Goal: Information Seeking & Learning: Learn about a topic

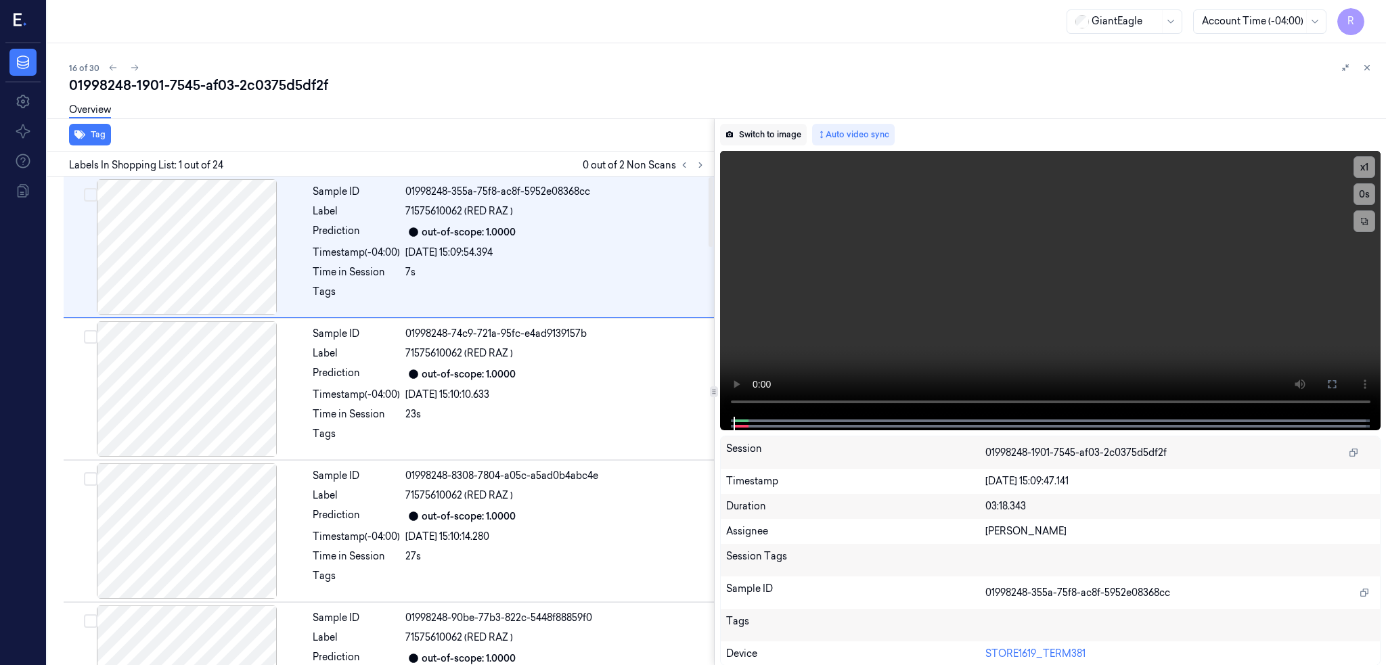
click at [783, 136] on button "Switch to image" at bounding box center [763, 135] width 87 height 22
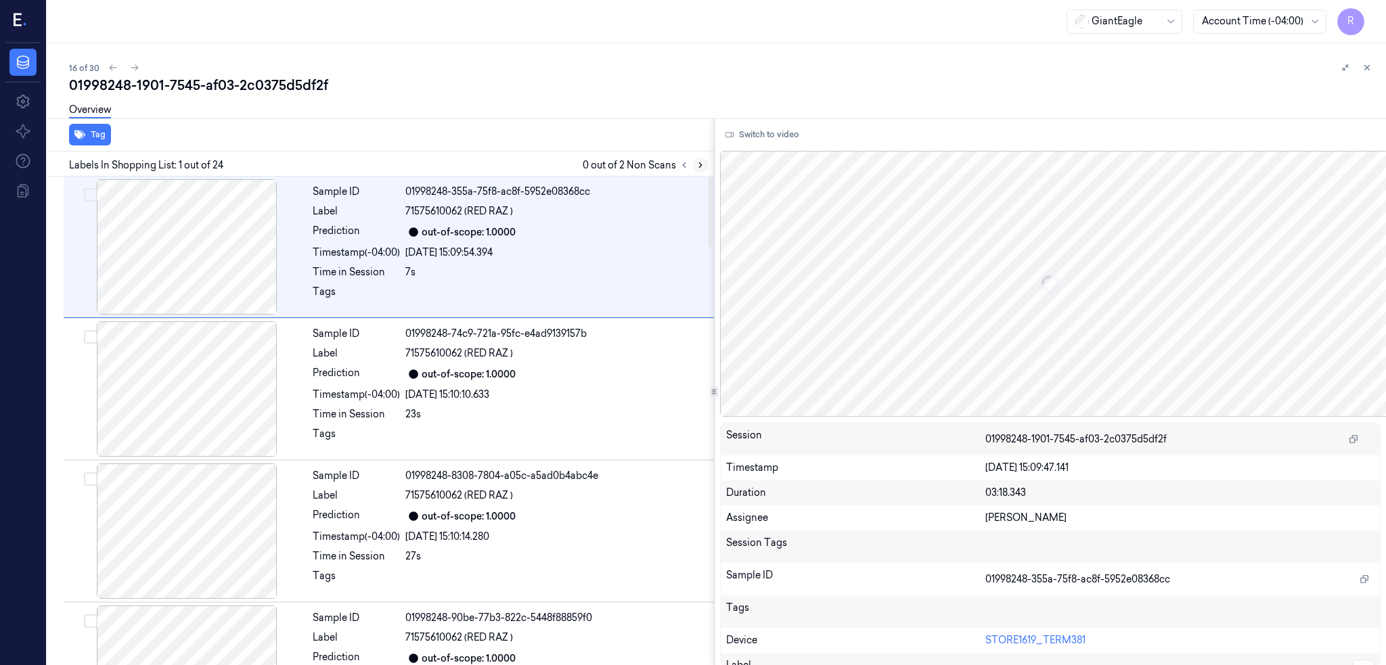
click at [705, 163] on icon at bounding box center [700, 164] width 9 height 9
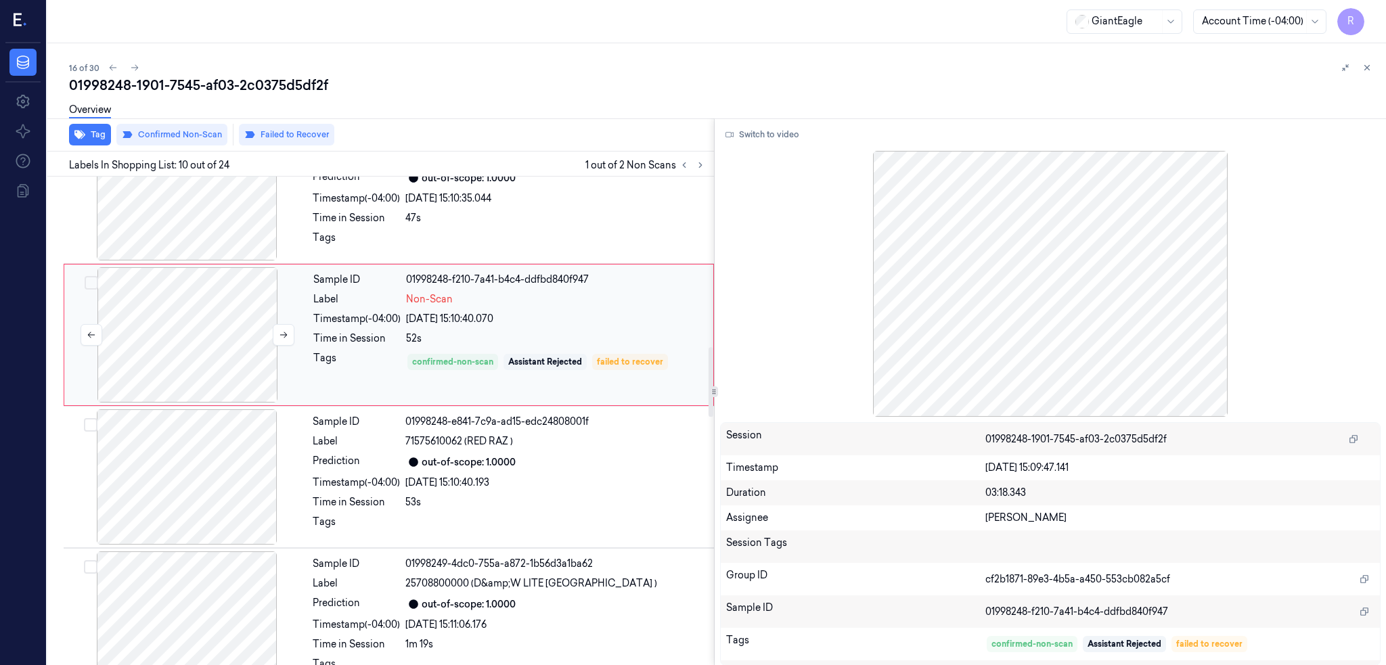
click at [242, 380] on div at bounding box center [187, 334] width 241 height 135
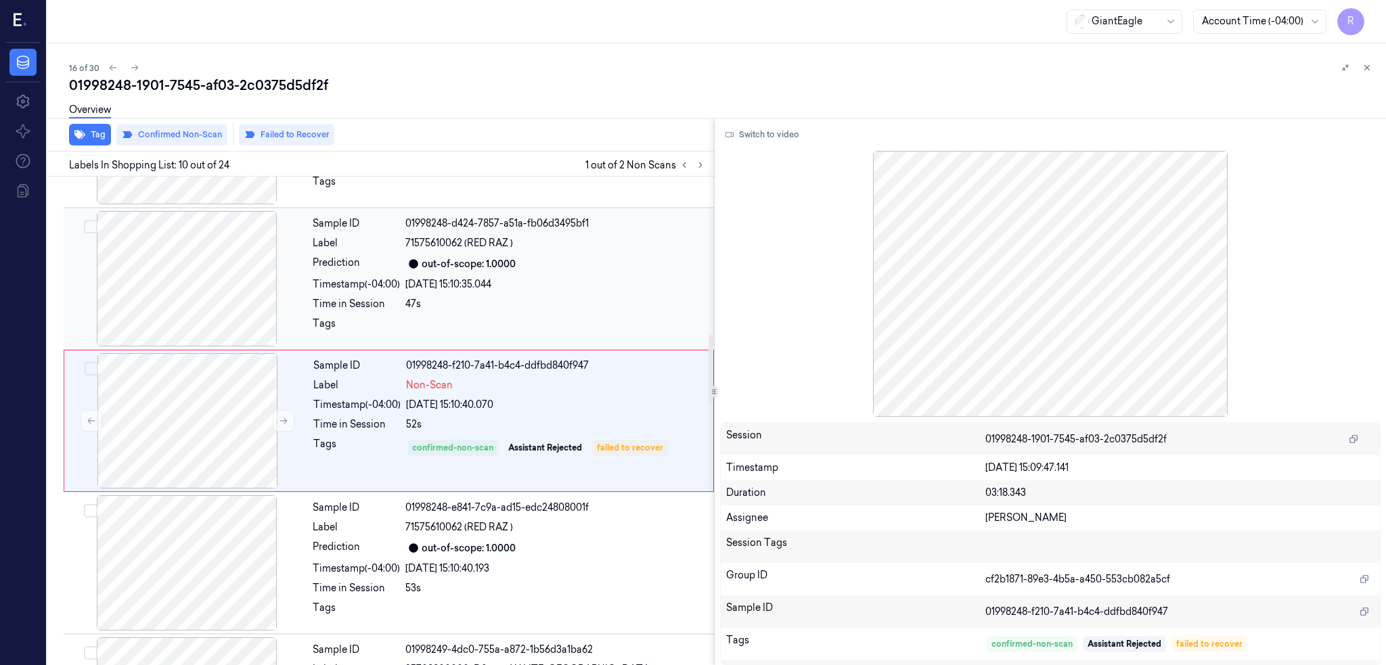
click at [184, 319] on div at bounding box center [186, 278] width 241 height 135
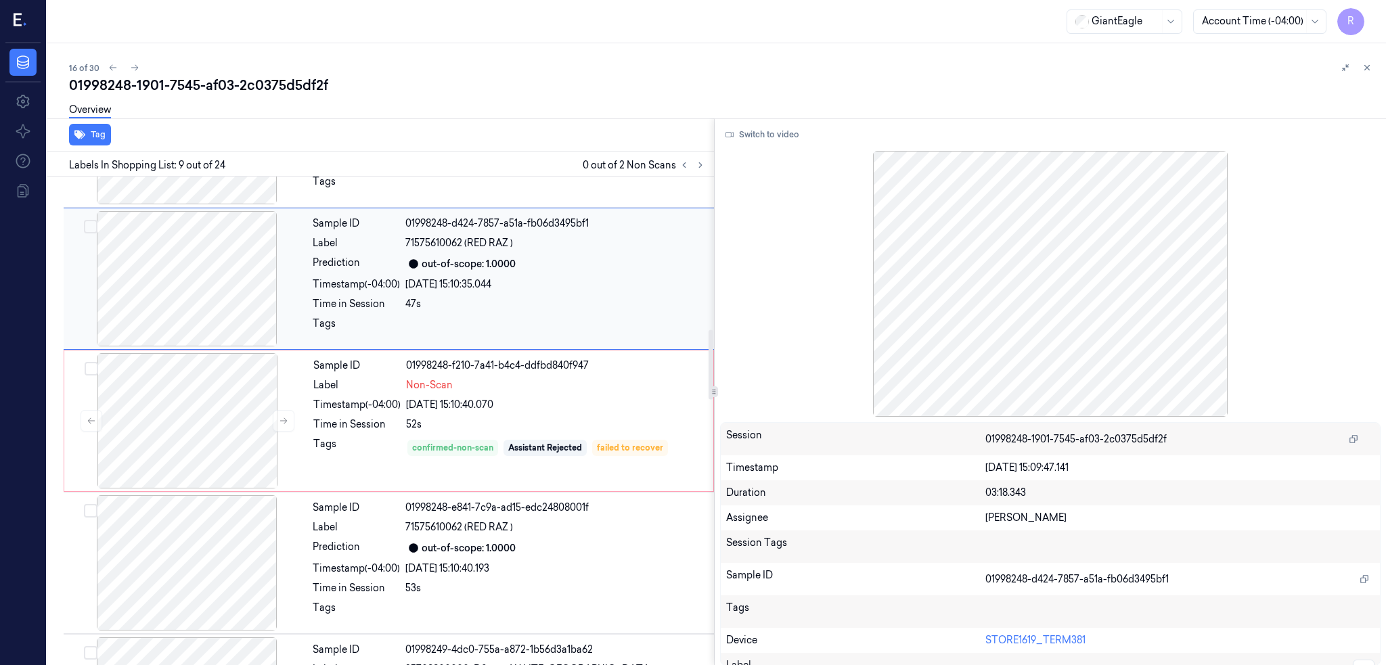
scroll to position [962, 0]
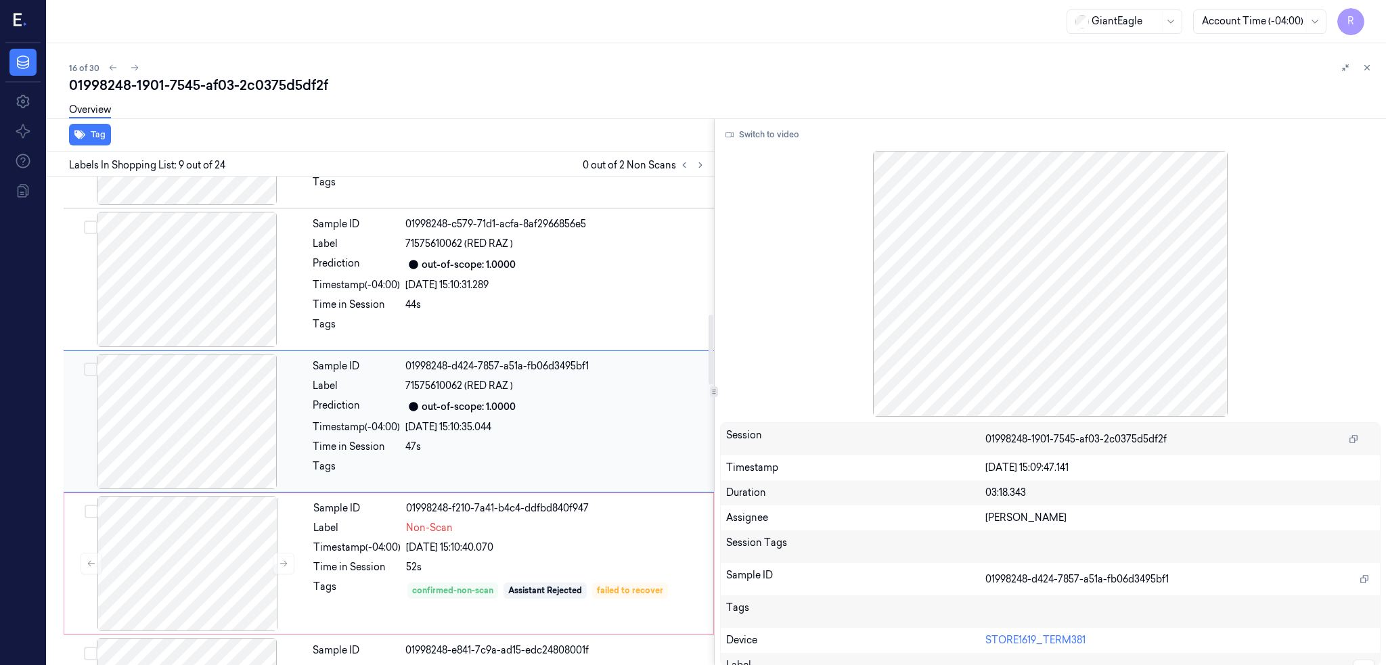
click at [201, 392] on div at bounding box center [186, 421] width 241 height 135
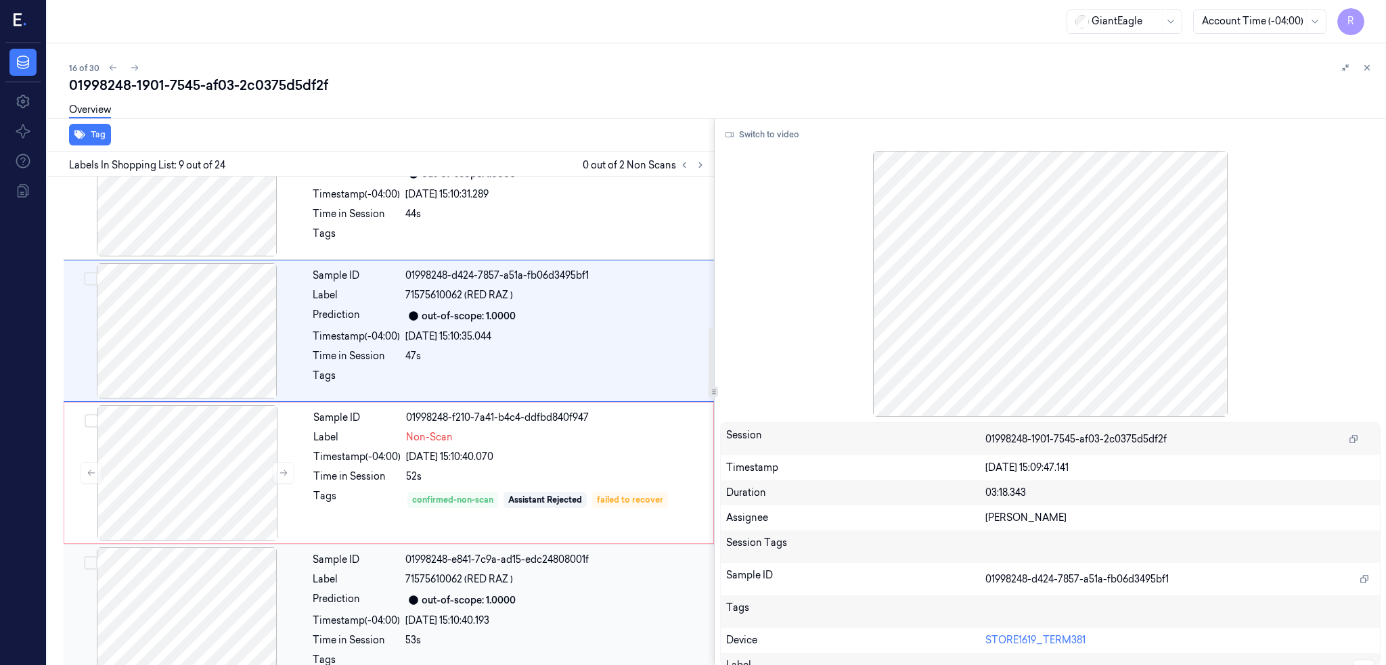
click at [233, 602] on div at bounding box center [186, 614] width 241 height 135
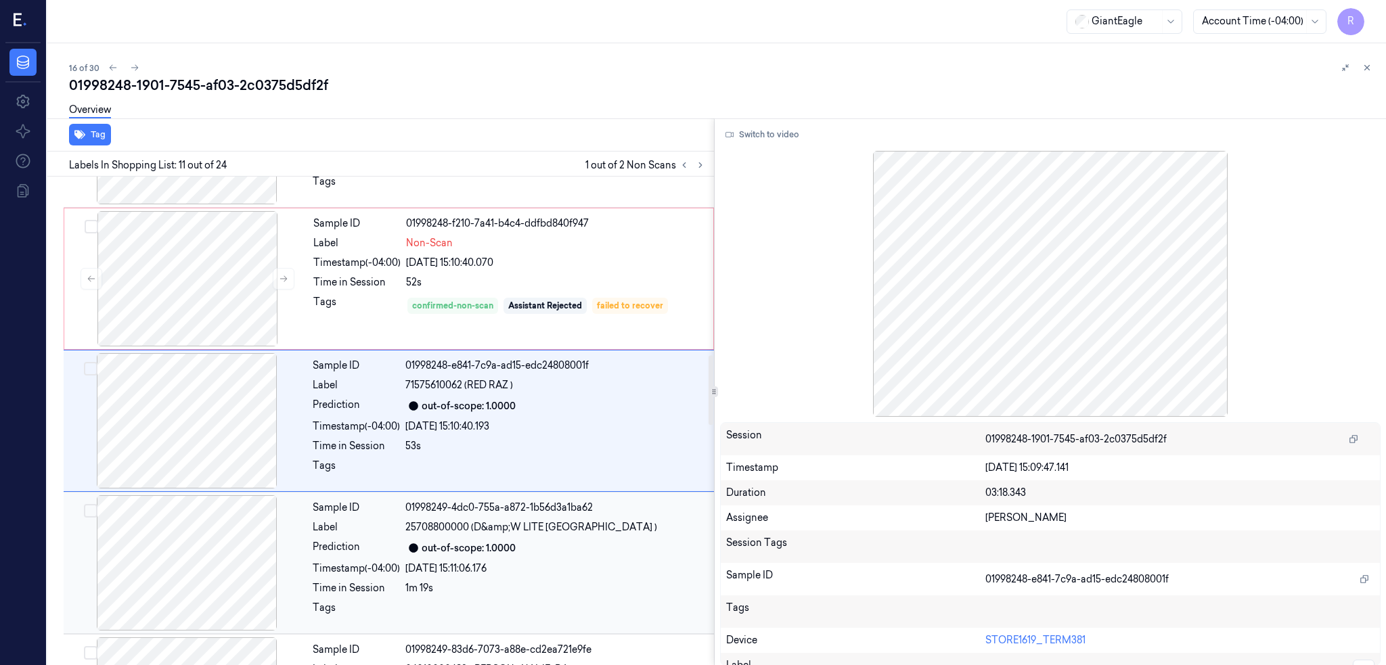
click at [212, 566] on div at bounding box center [186, 562] width 241 height 135
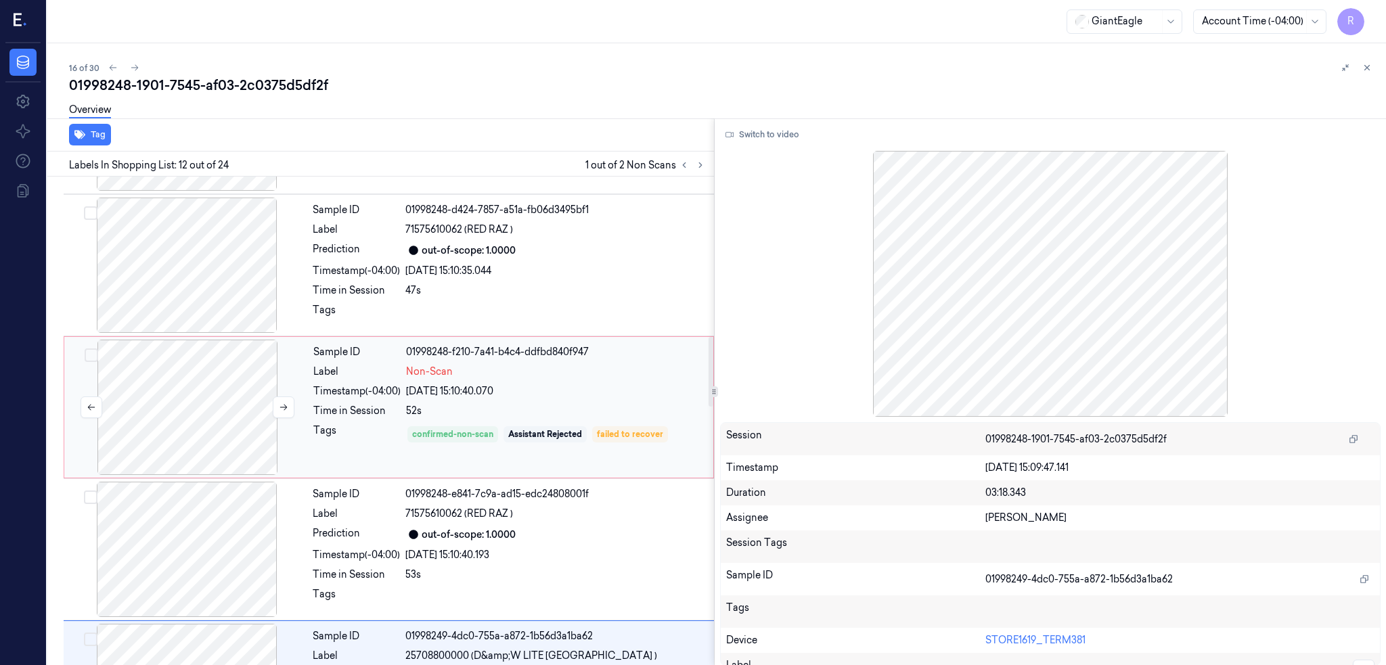
click at [183, 407] on div at bounding box center [187, 407] width 241 height 135
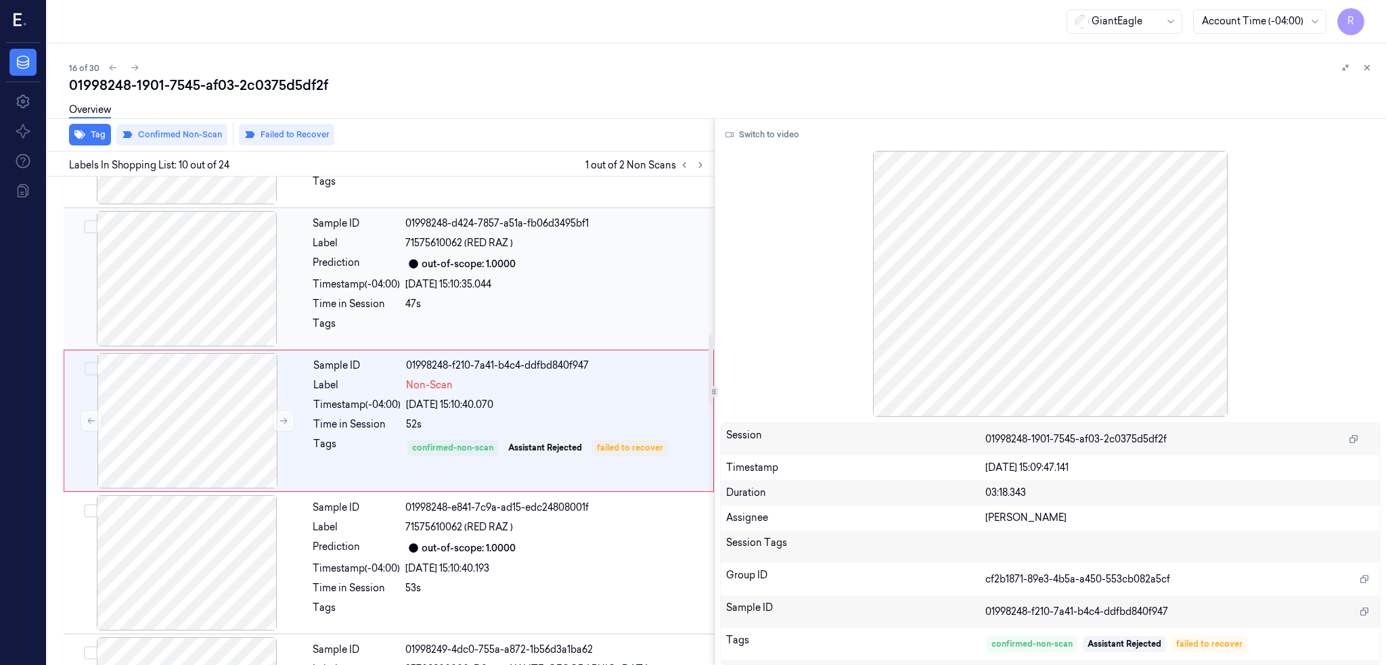
click at [193, 330] on div at bounding box center [186, 278] width 241 height 135
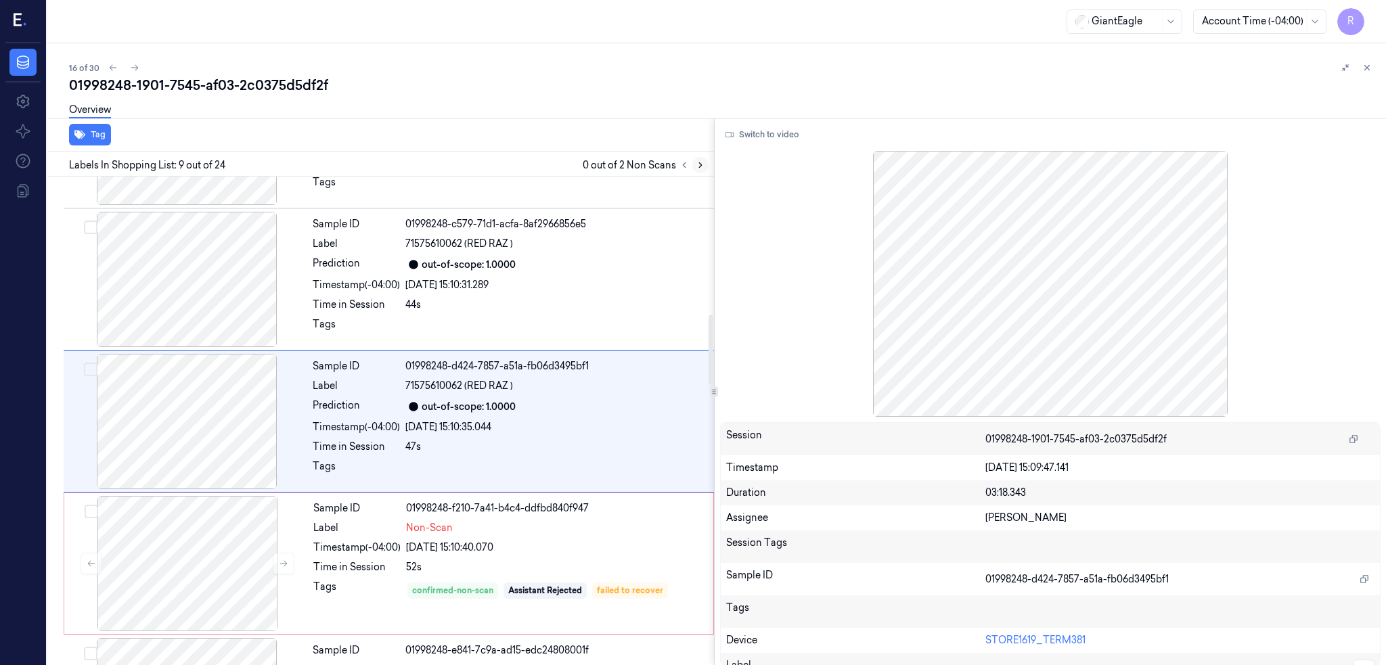
click at [705, 166] on icon at bounding box center [700, 164] width 9 height 9
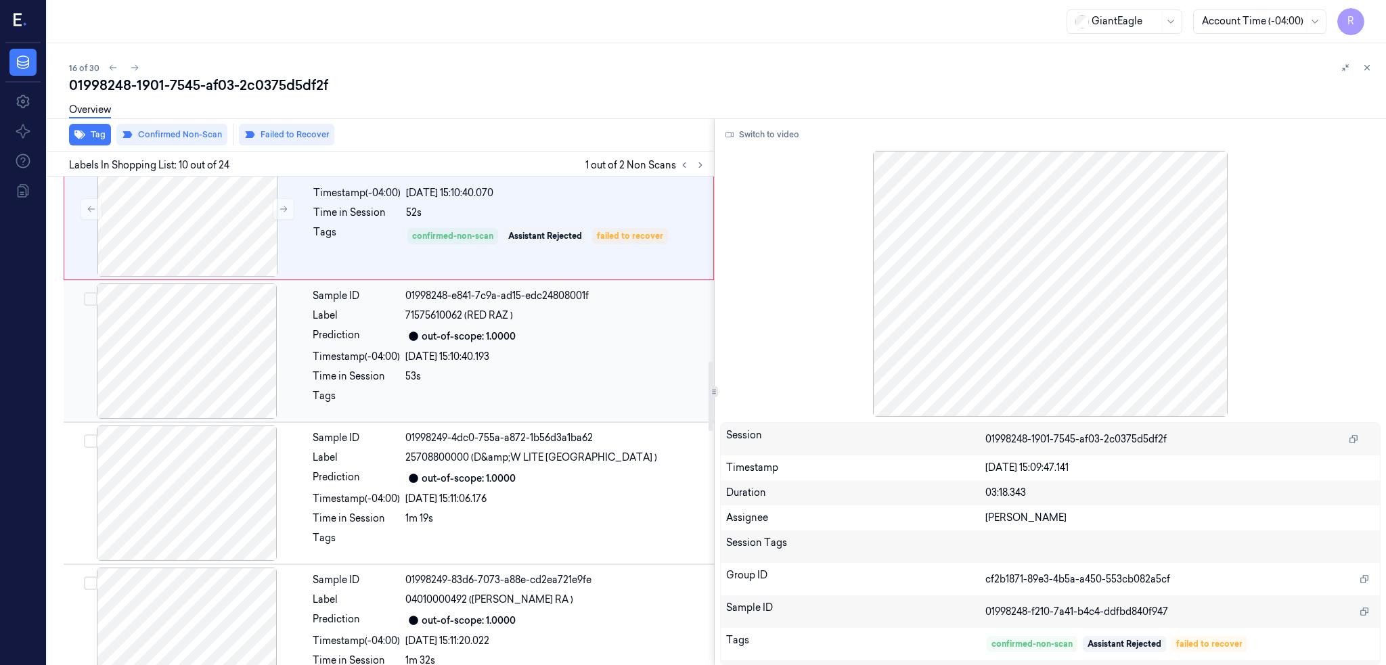
scroll to position [1285, 0]
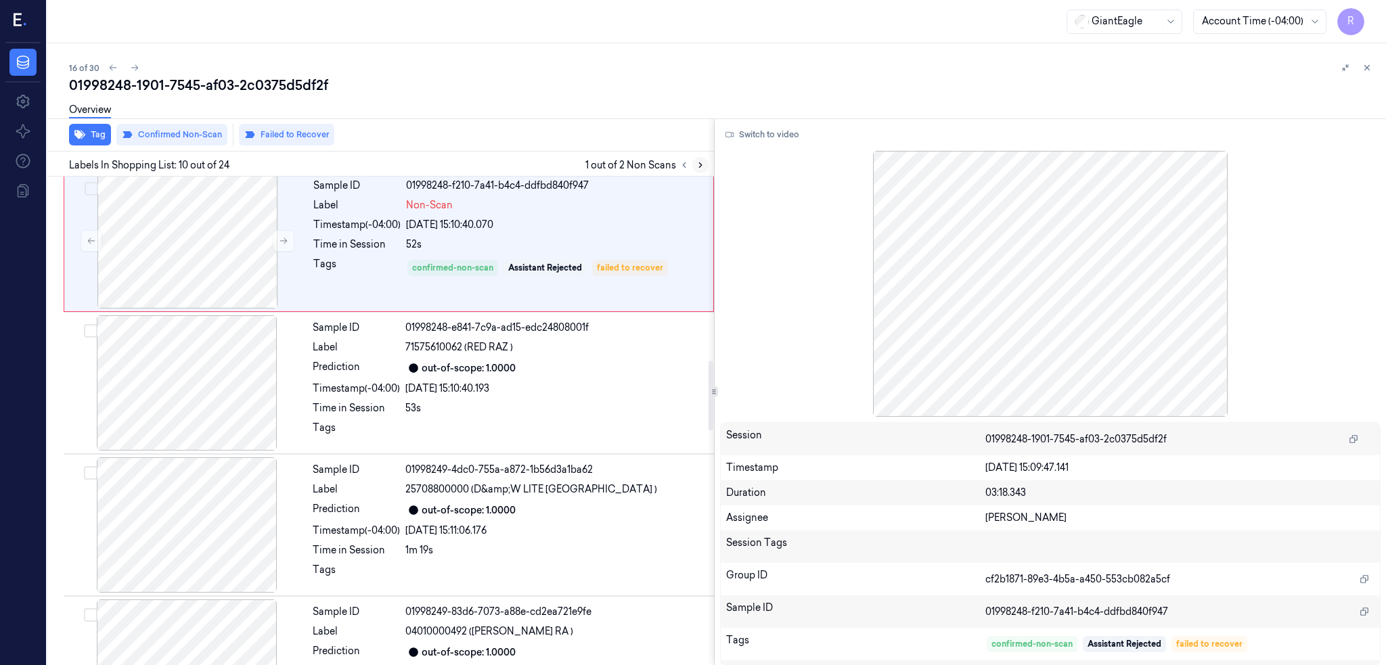
click at [705, 162] on icon at bounding box center [700, 164] width 9 height 9
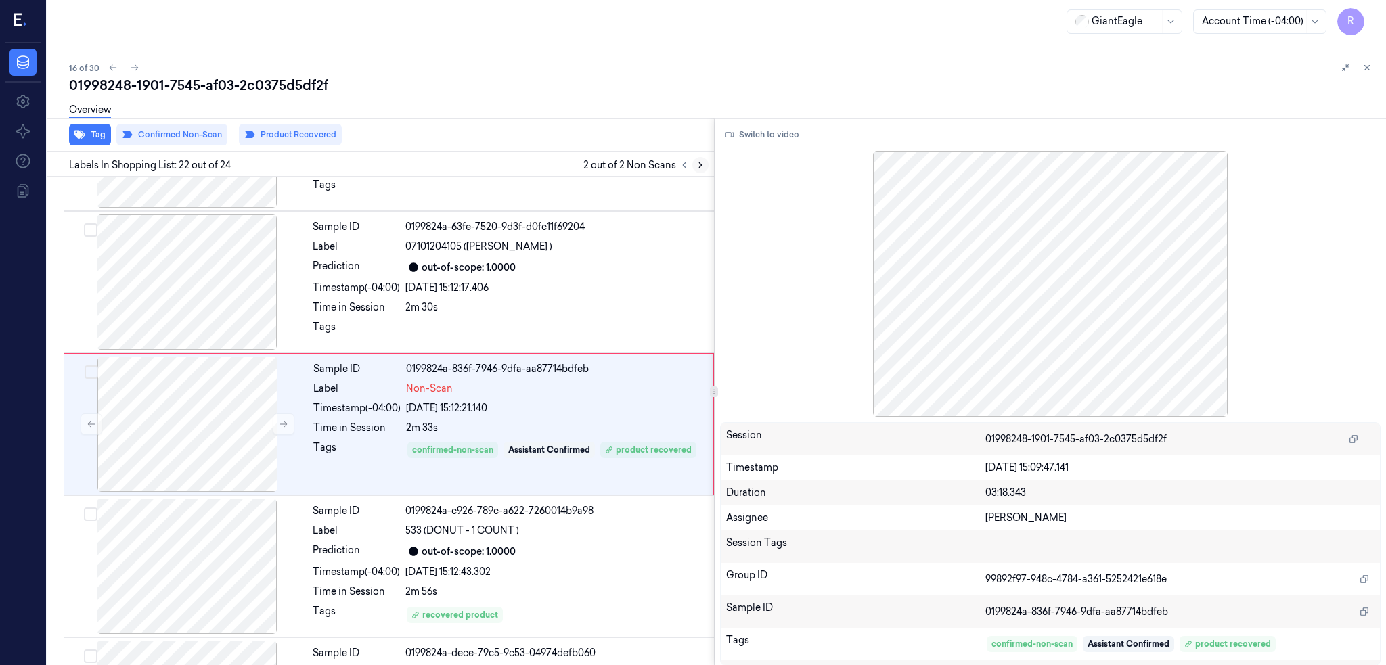
scroll to position [2811, 0]
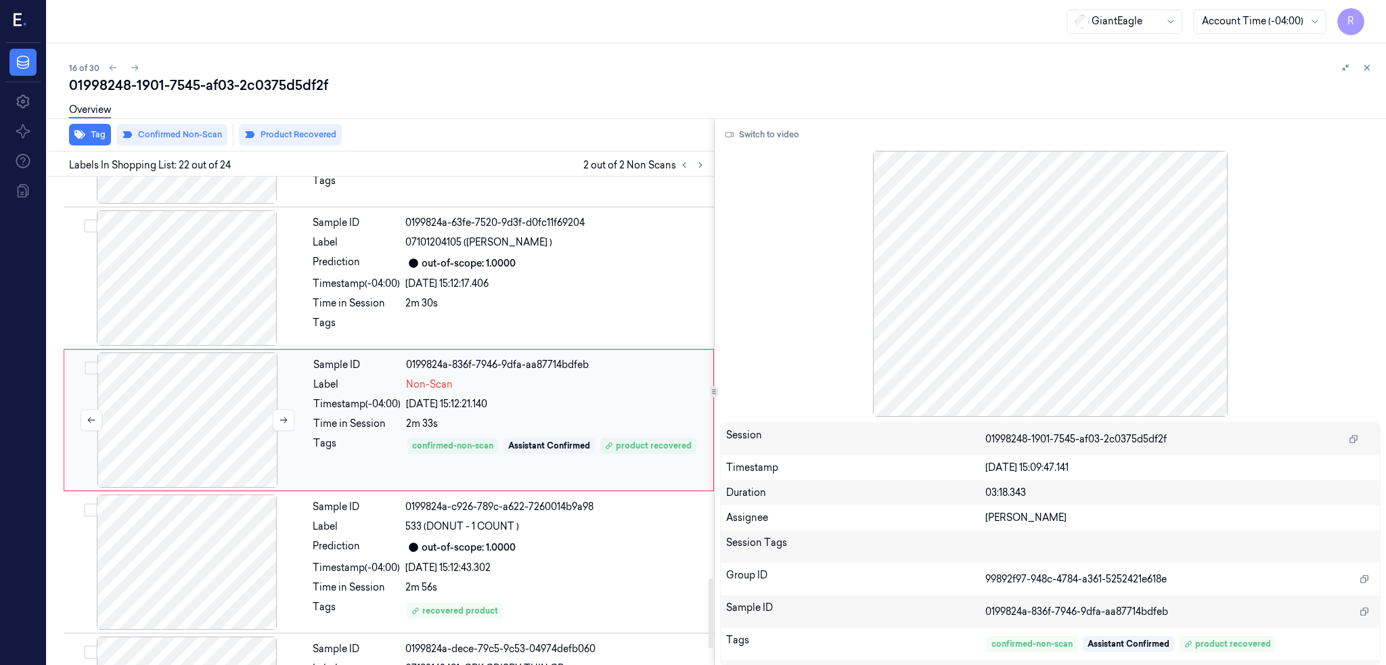
click at [196, 409] on div at bounding box center [187, 420] width 241 height 135
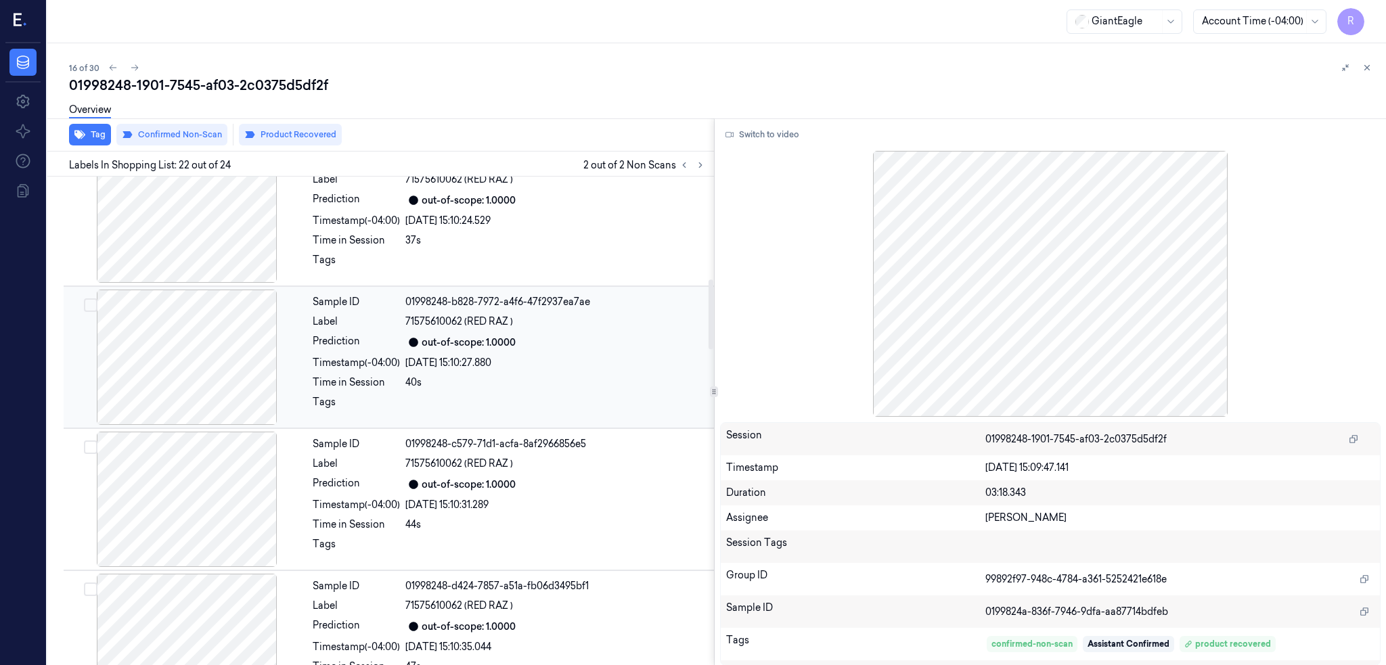
scroll to position [671, 0]
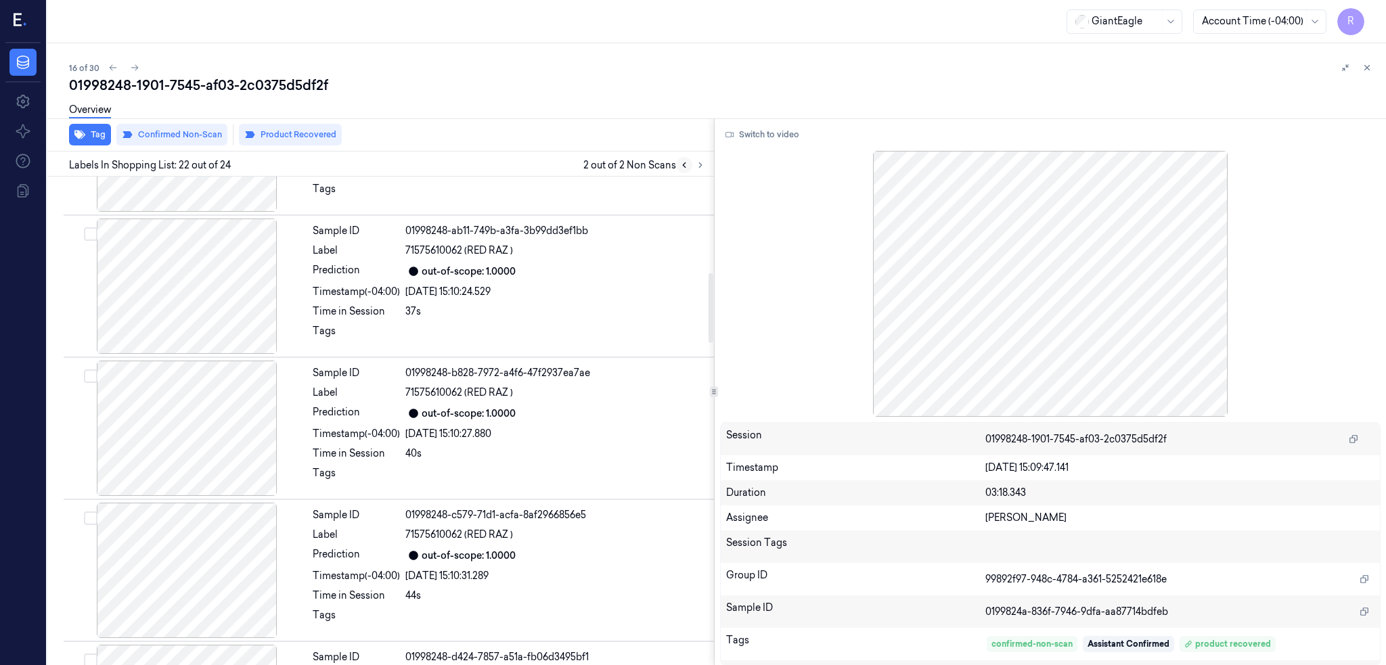
click at [689, 161] on icon at bounding box center [683, 164] width 9 height 9
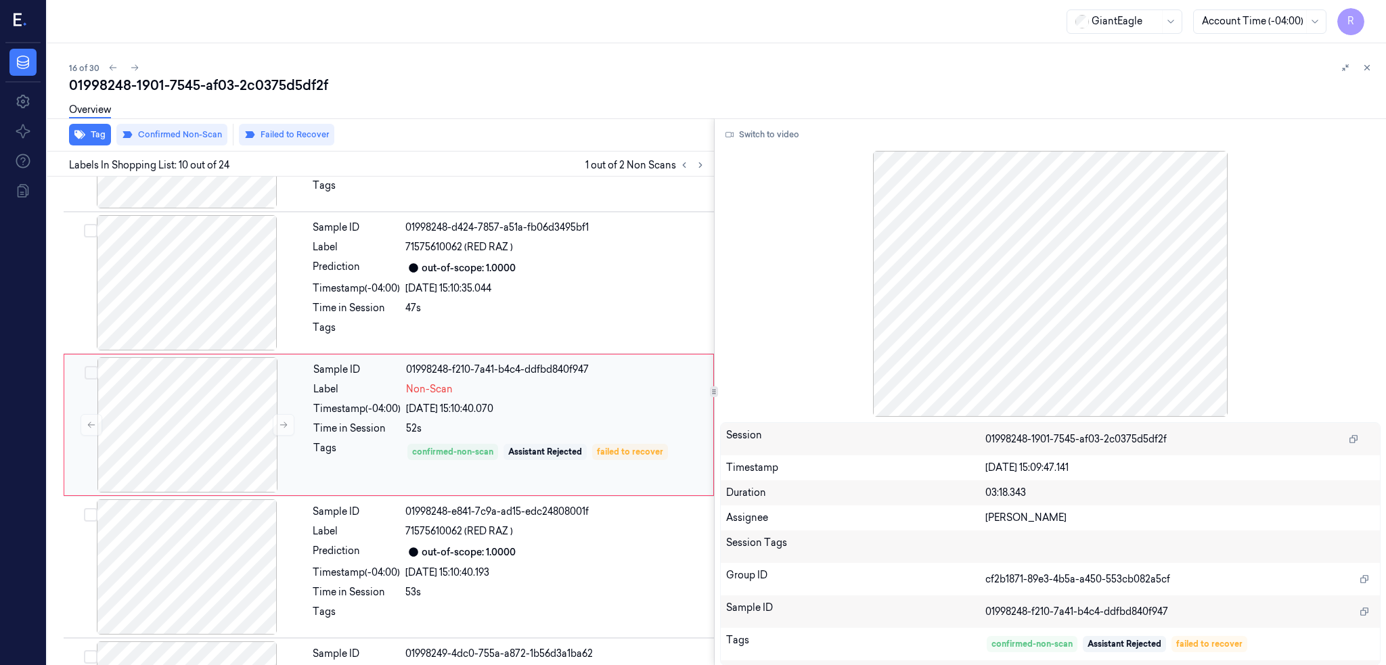
scroll to position [1105, 0]
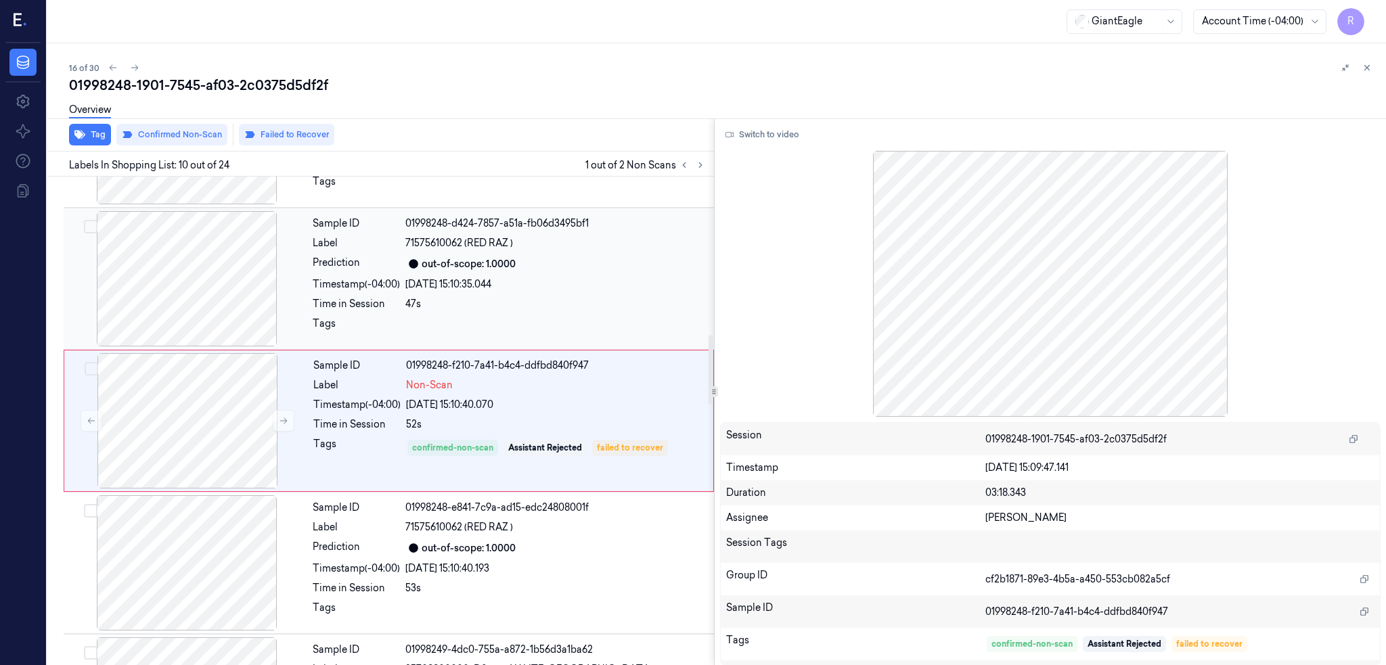
click at [211, 271] on div at bounding box center [186, 278] width 241 height 135
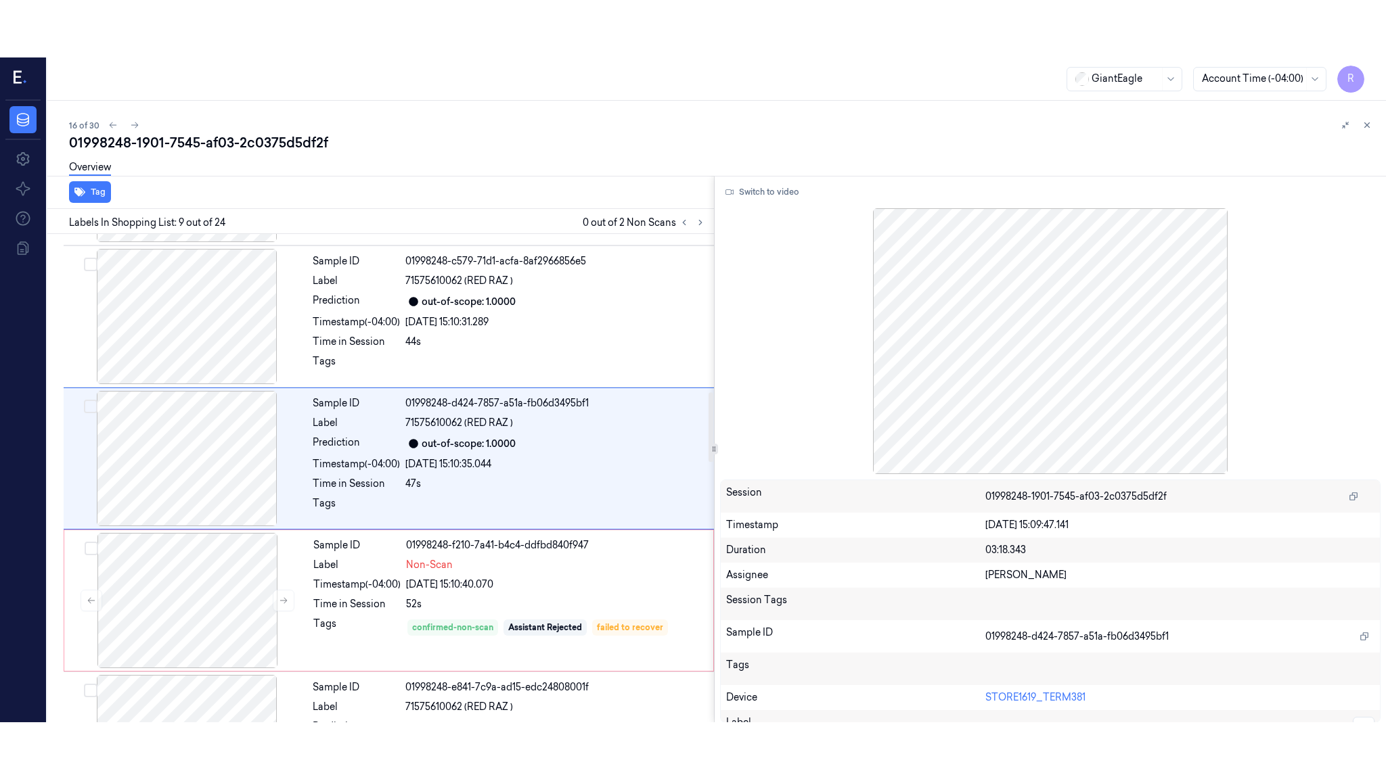
scroll to position [962, 0]
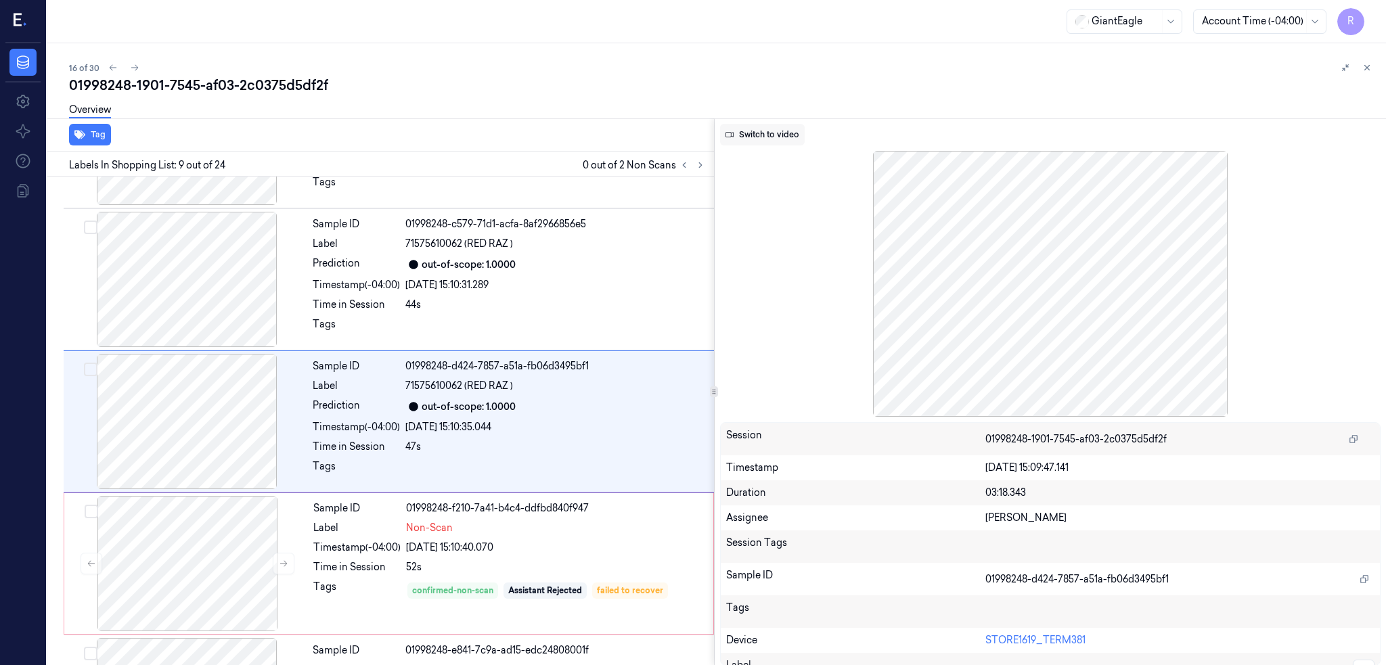
click at [784, 141] on button "Switch to video" at bounding box center [762, 135] width 85 height 22
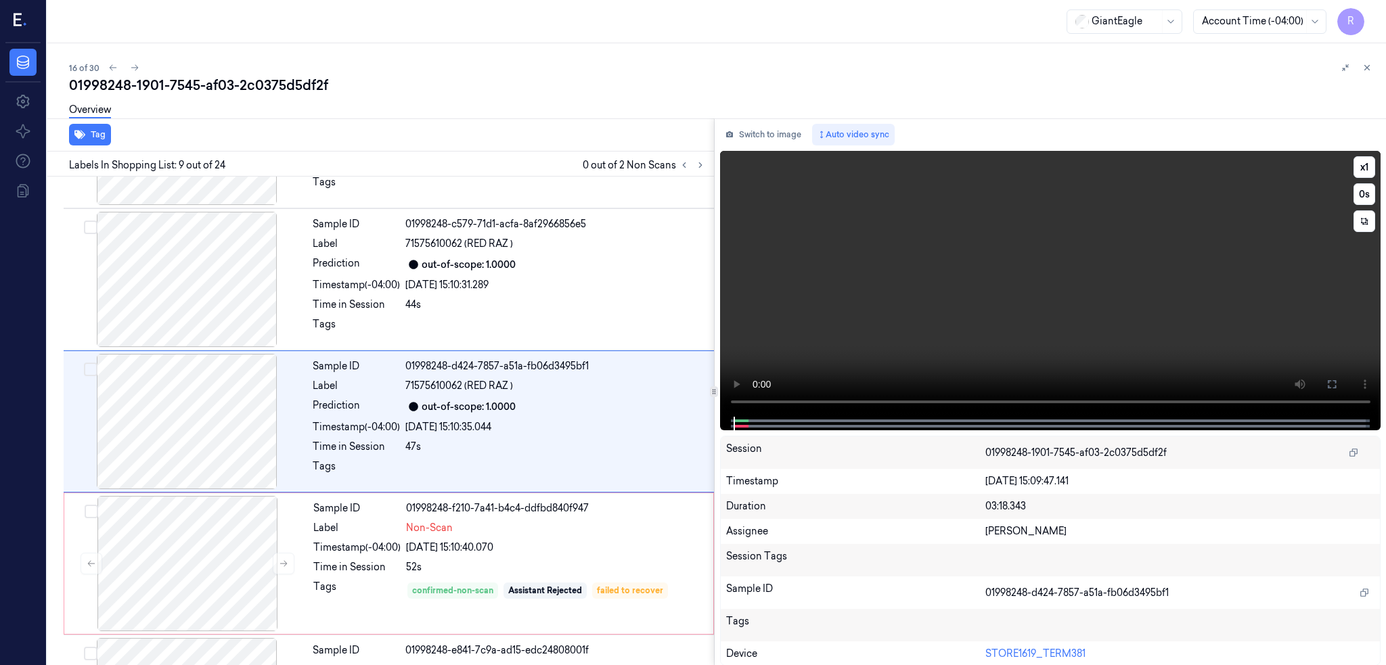
click at [1378, 348] on video at bounding box center [1050, 284] width 661 height 266
click at [1342, 375] on button at bounding box center [1332, 385] width 22 height 22
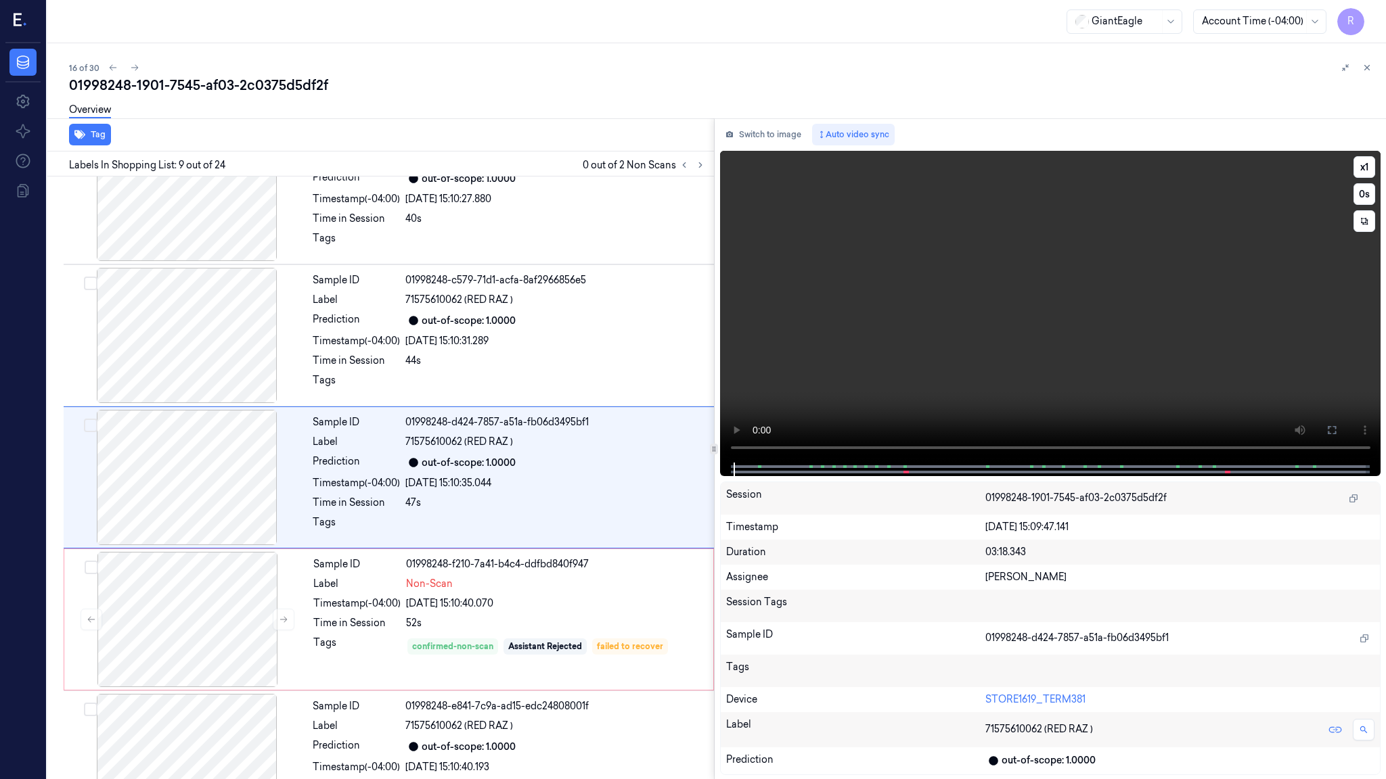
scroll to position [905, 0]
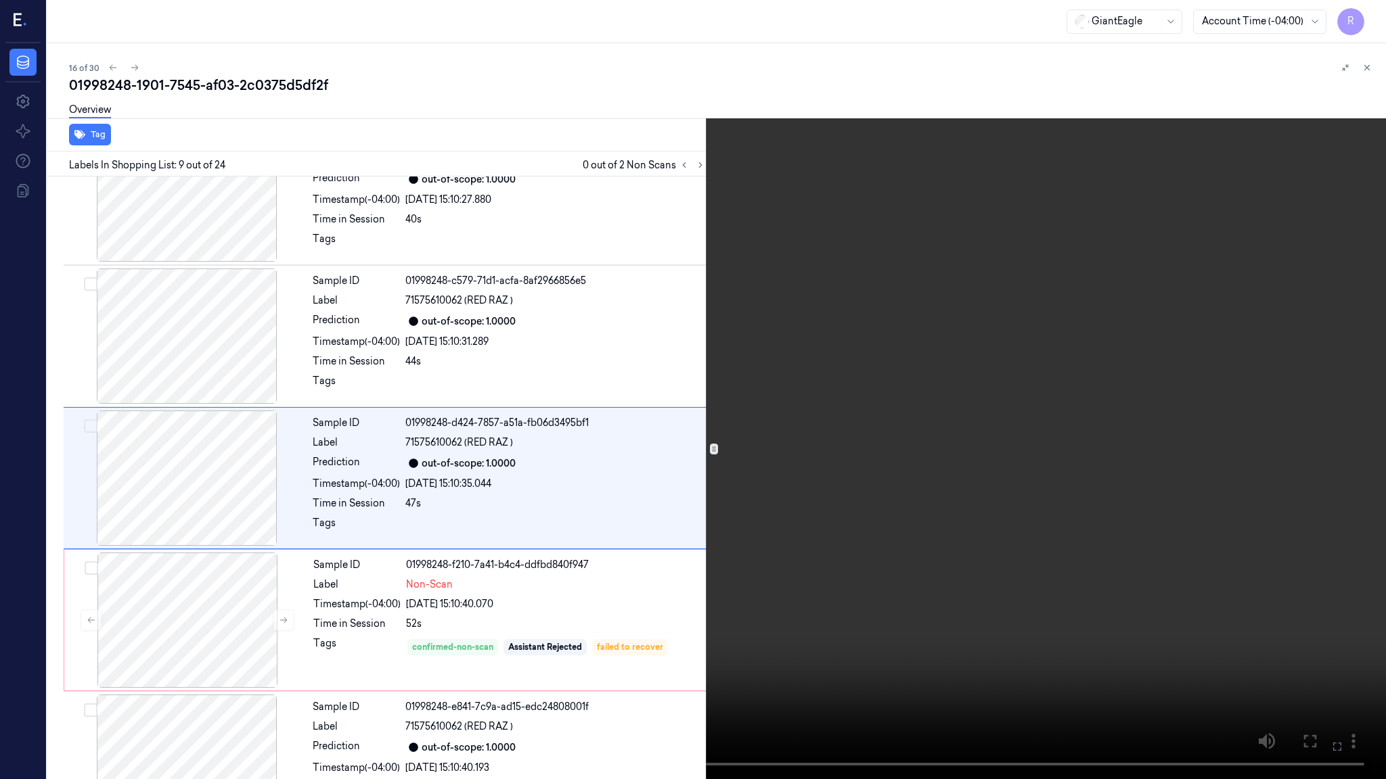
click at [260, 629] on video at bounding box center [693, 389] width 1386 height 779
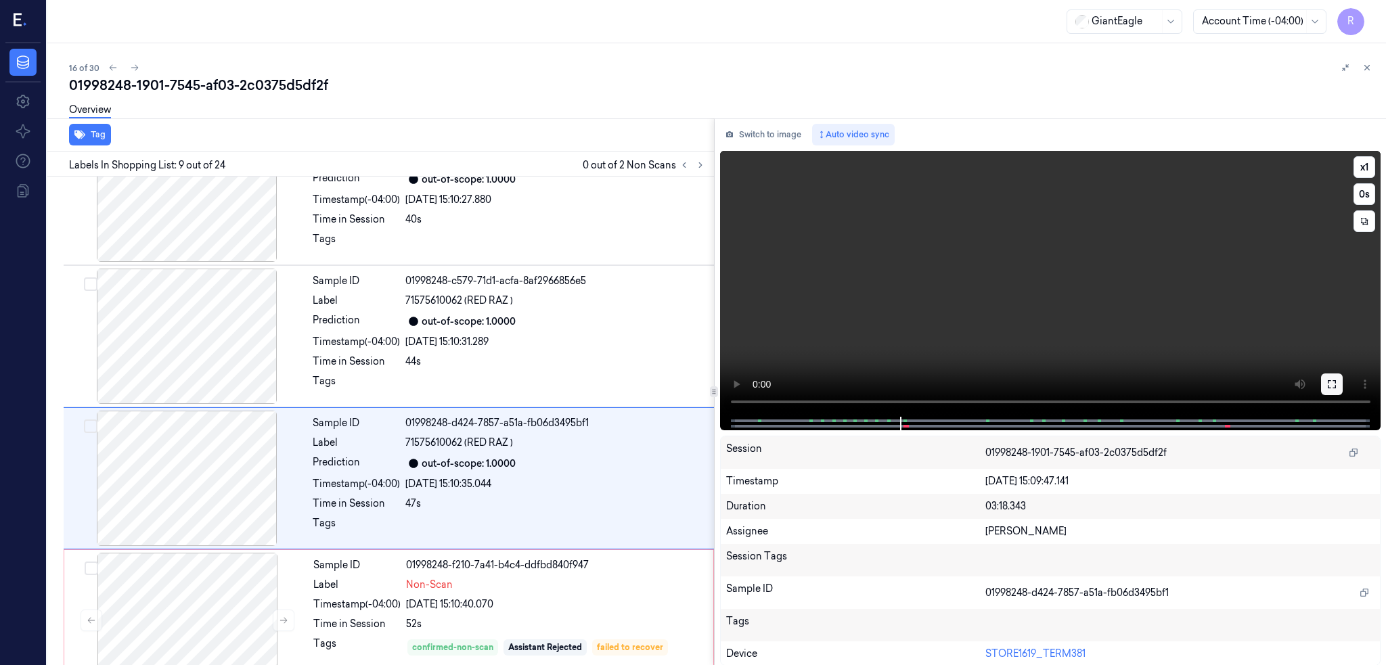
click at [1337, 379] on icon at bounding box center [1331, 384] width 11 height 11
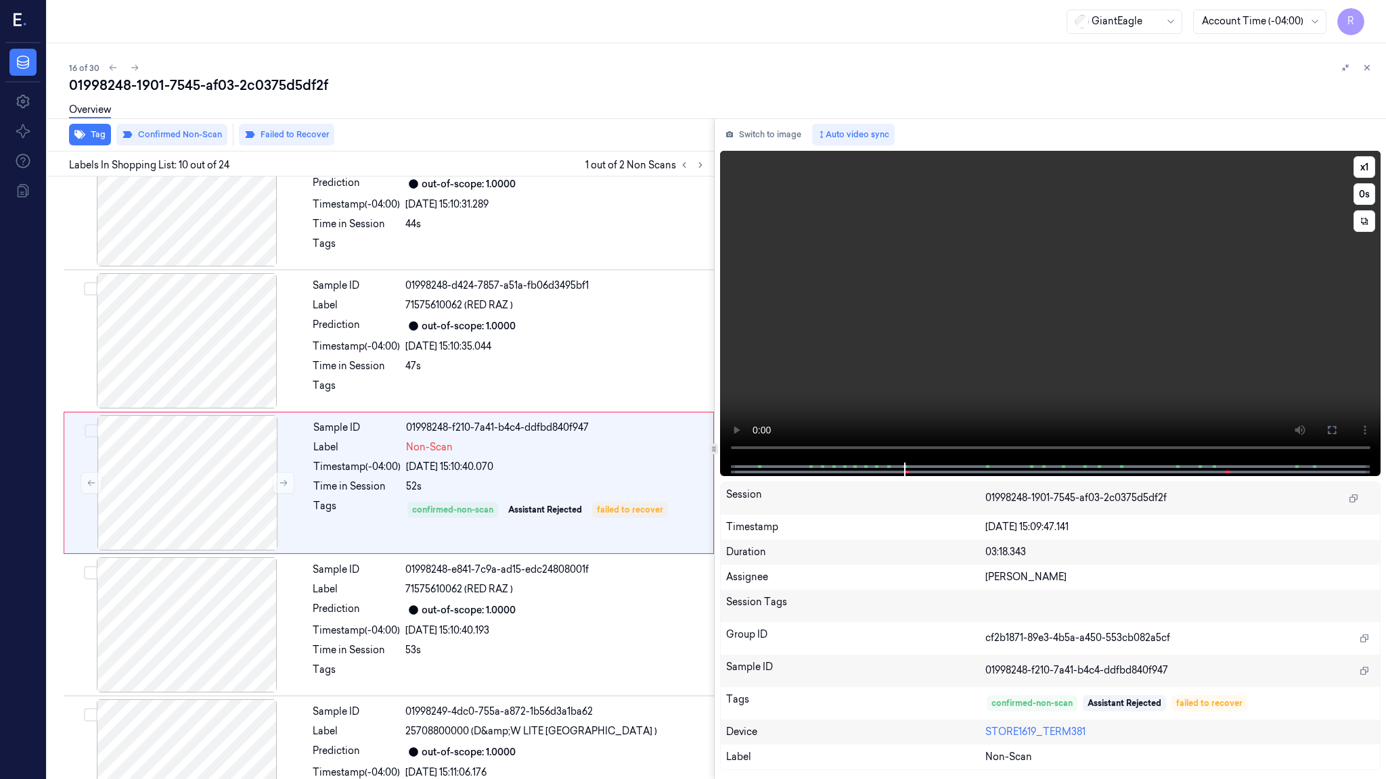
scroll to position [1047, 0]
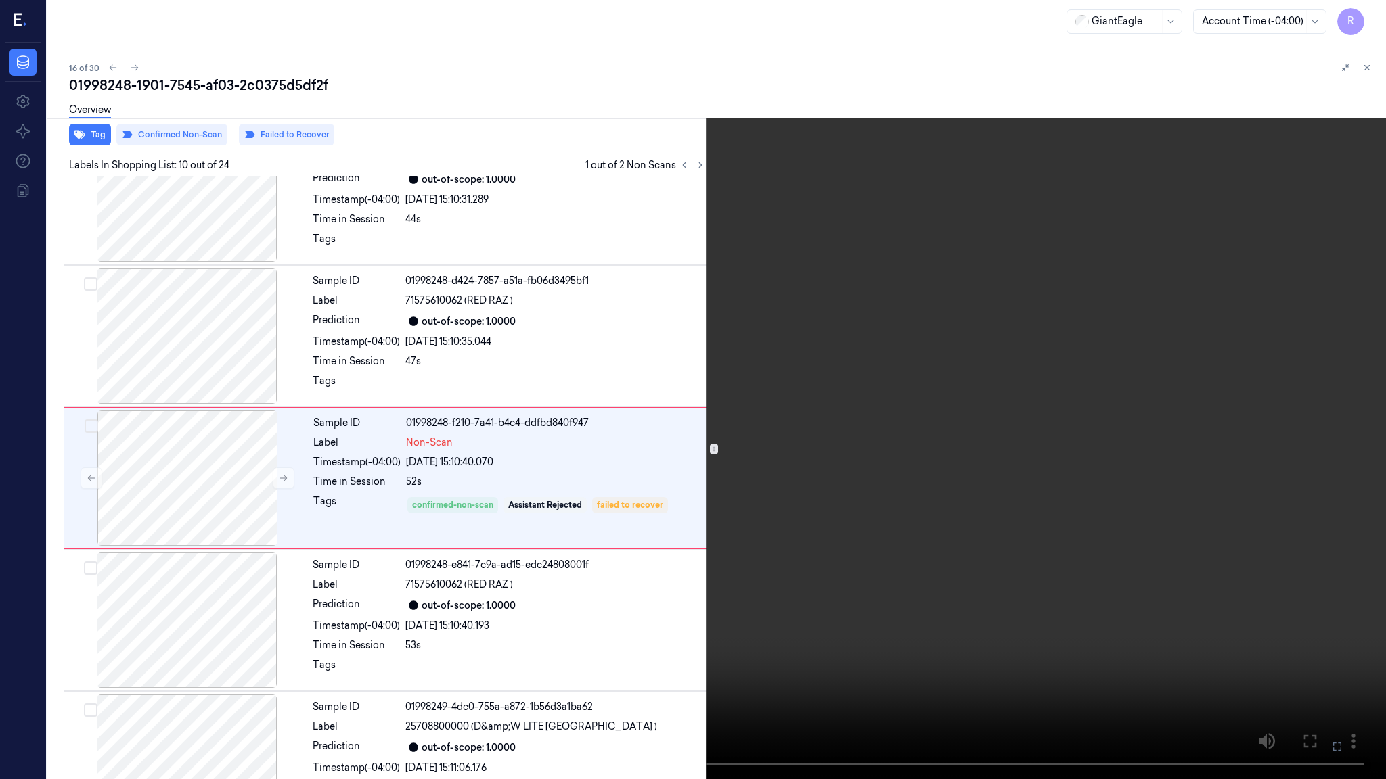
drag, startPoint x: 1343, startPoint y: 742, endPoint x: 1343, endPoint y: 664, distance: 78.5
click at [0, 0] on icon at bounding box center [0, 0] width 0 height 0
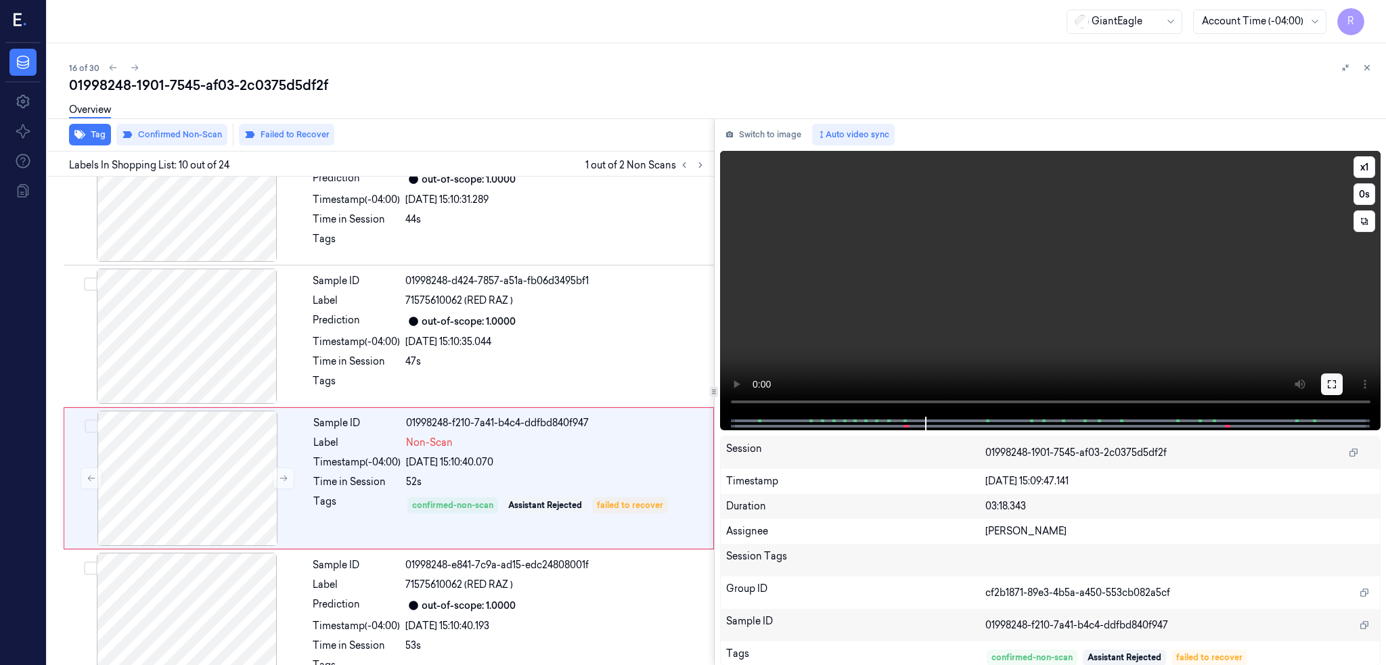
click at [1337, 384] on icon at bounding box center [1331, 384] width 11 height 11
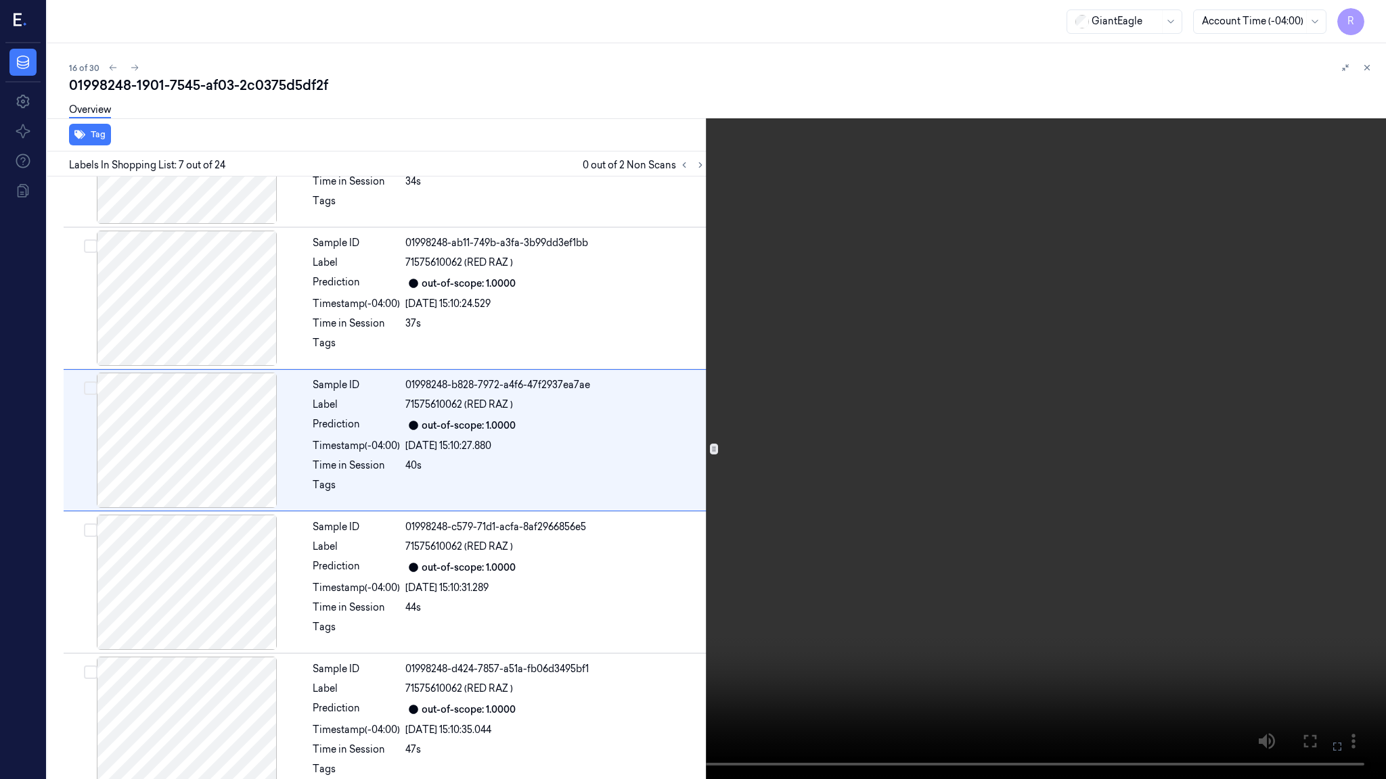
scroll to position [621, 0]
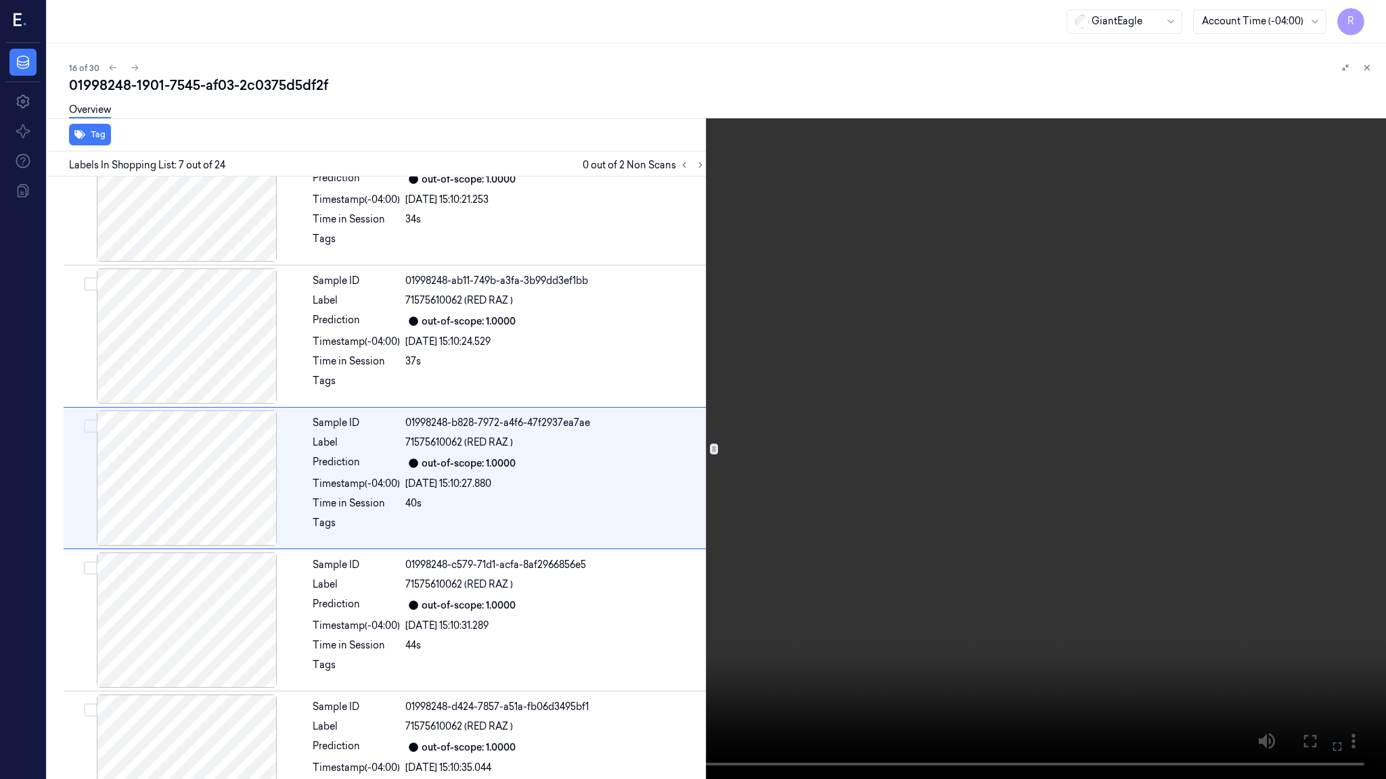
click at [528, 587] on video at bounding box center [693, 389] width 1386 height 779
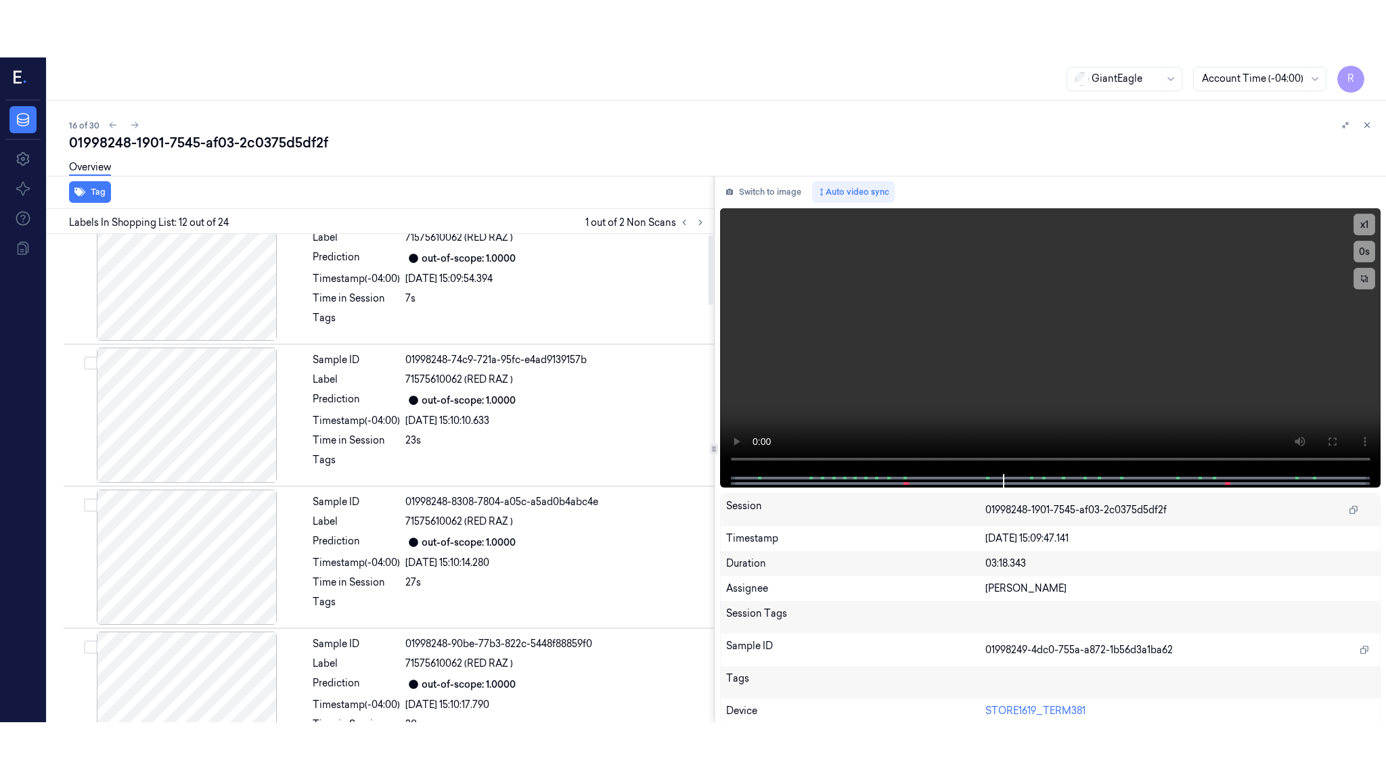
scroll to position [0, 0]
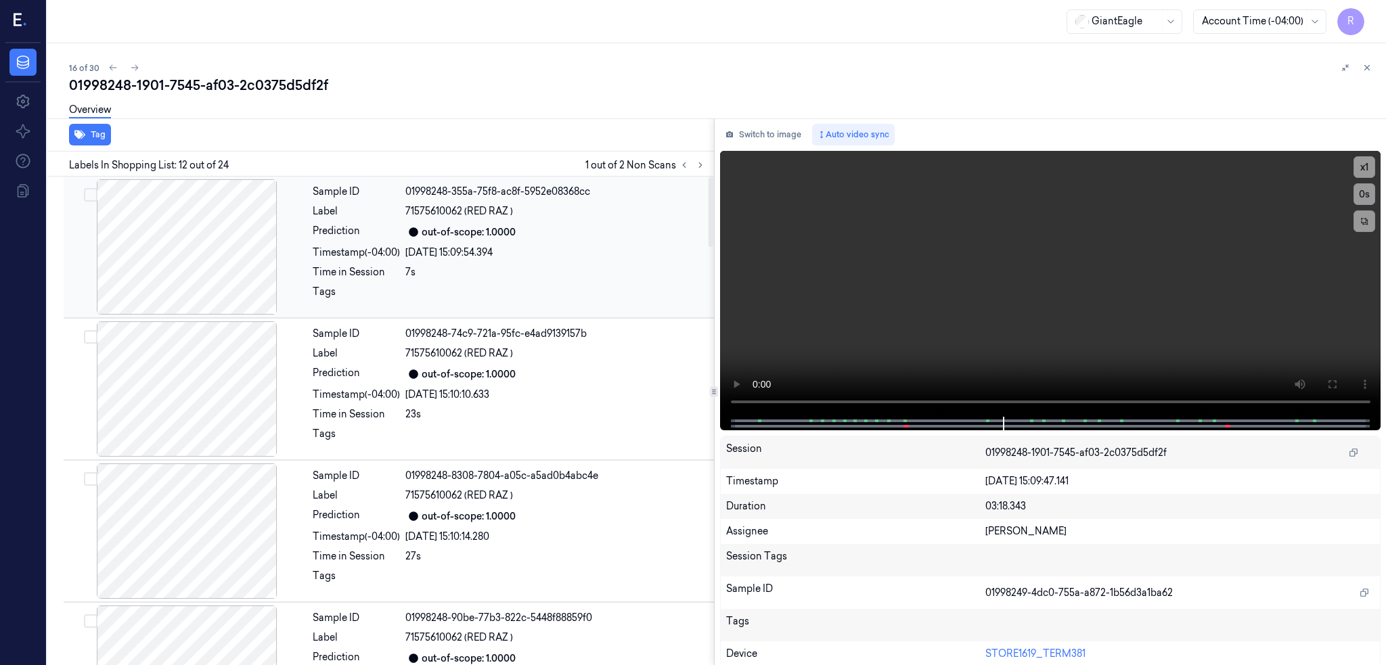
click at [184, 263] on div at bounding box center [186, 246] width 241 height 135
click at [1342, 378] on button at bounding box center [1332, 385] width 22 height 22
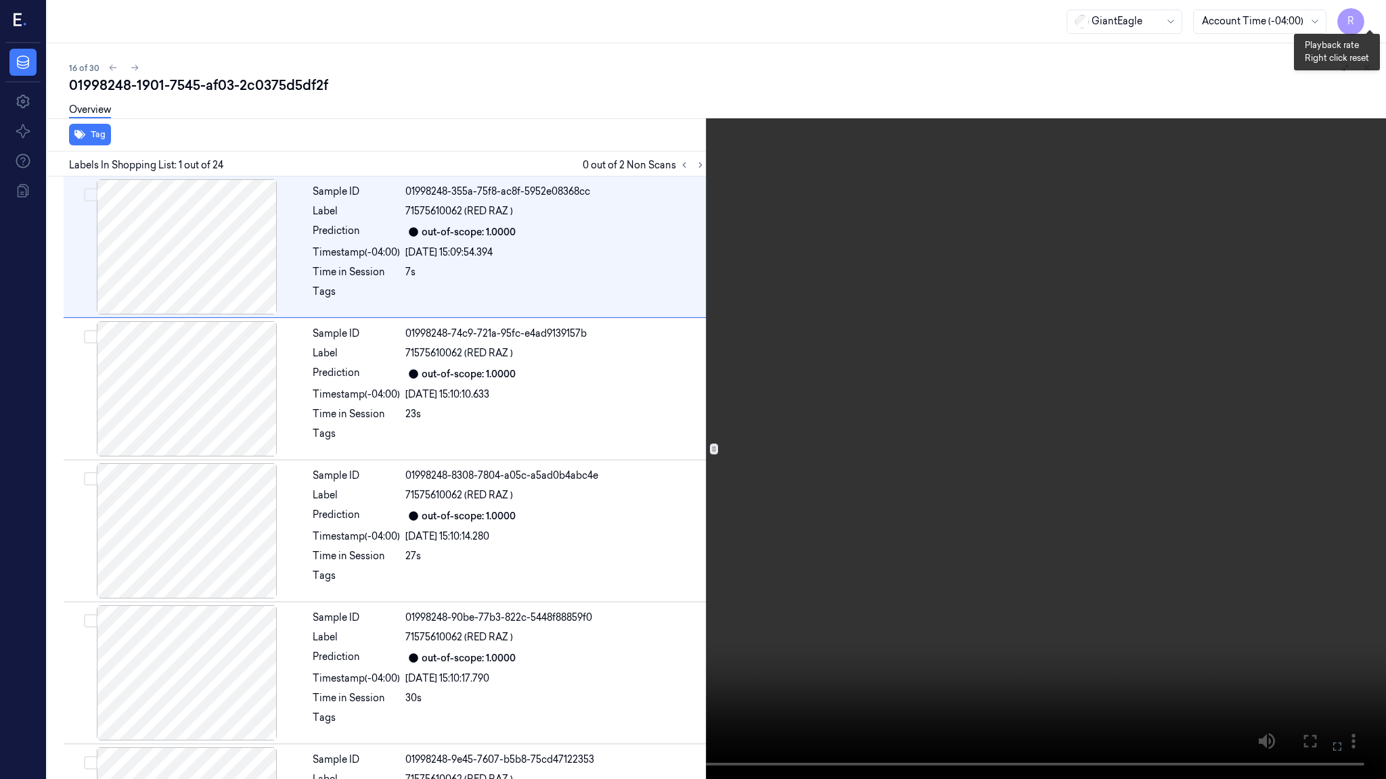
click at [1364, 20] on button "x 1" at bounding box center [1370, 16] width 22 height 22
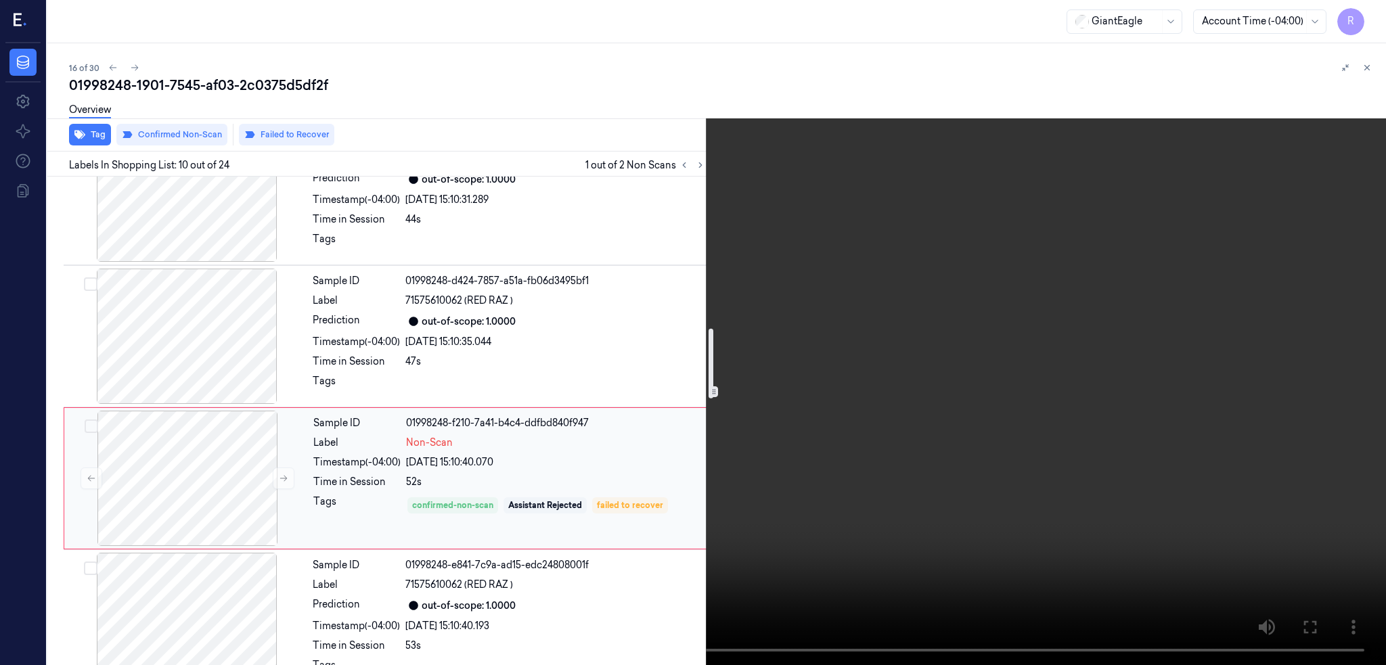
scroll to position [1138, 0]
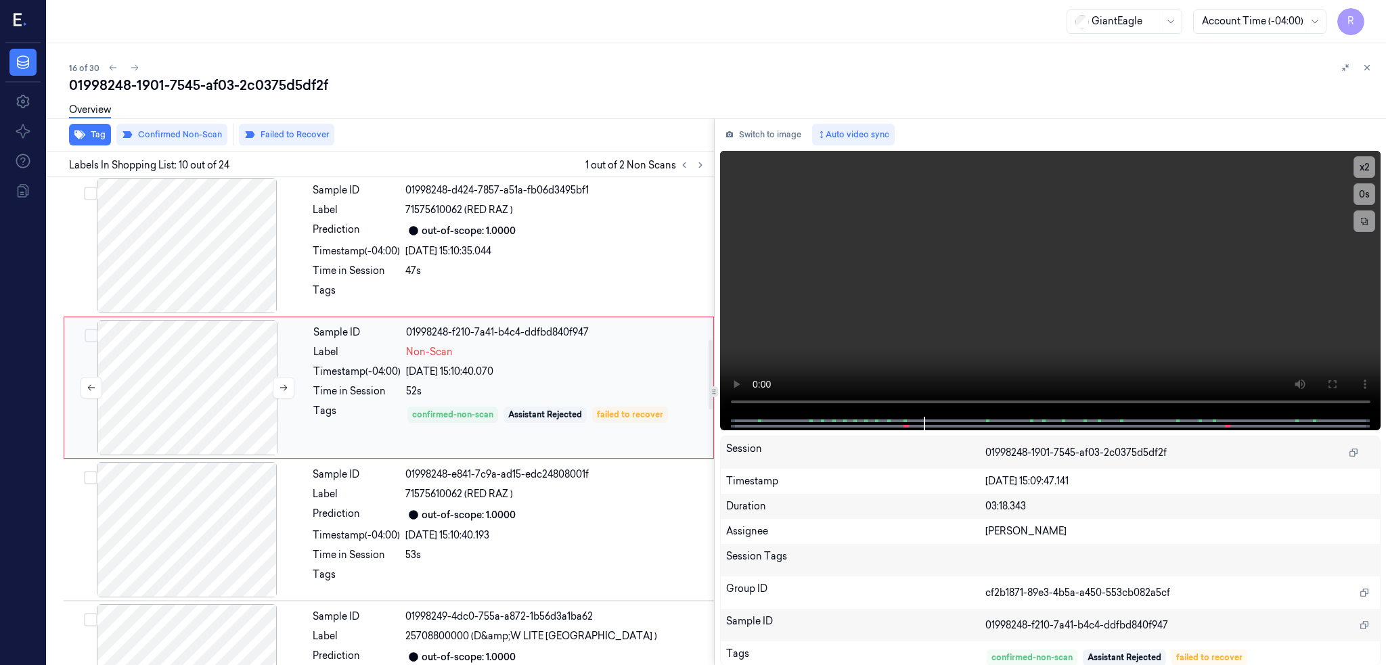
click at [198, 397] on div at bounding box center [187, 387] width 241 height 135
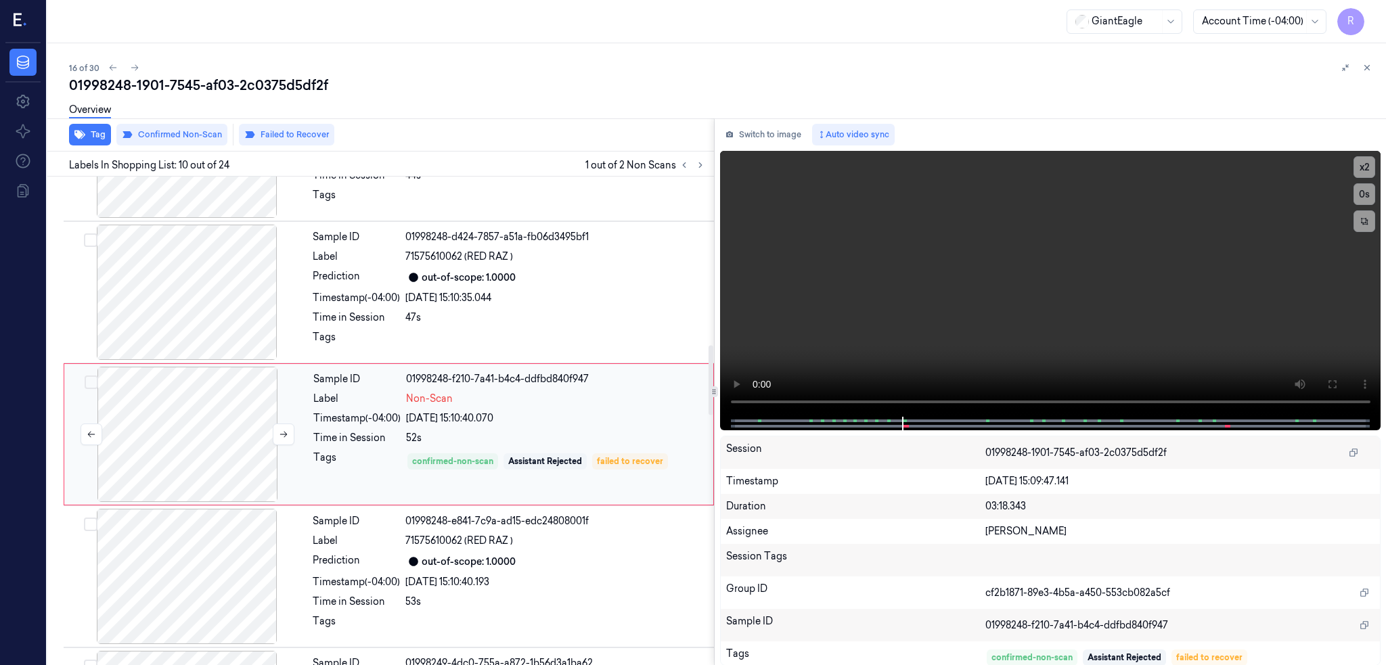
scroll to position [1195, 0]
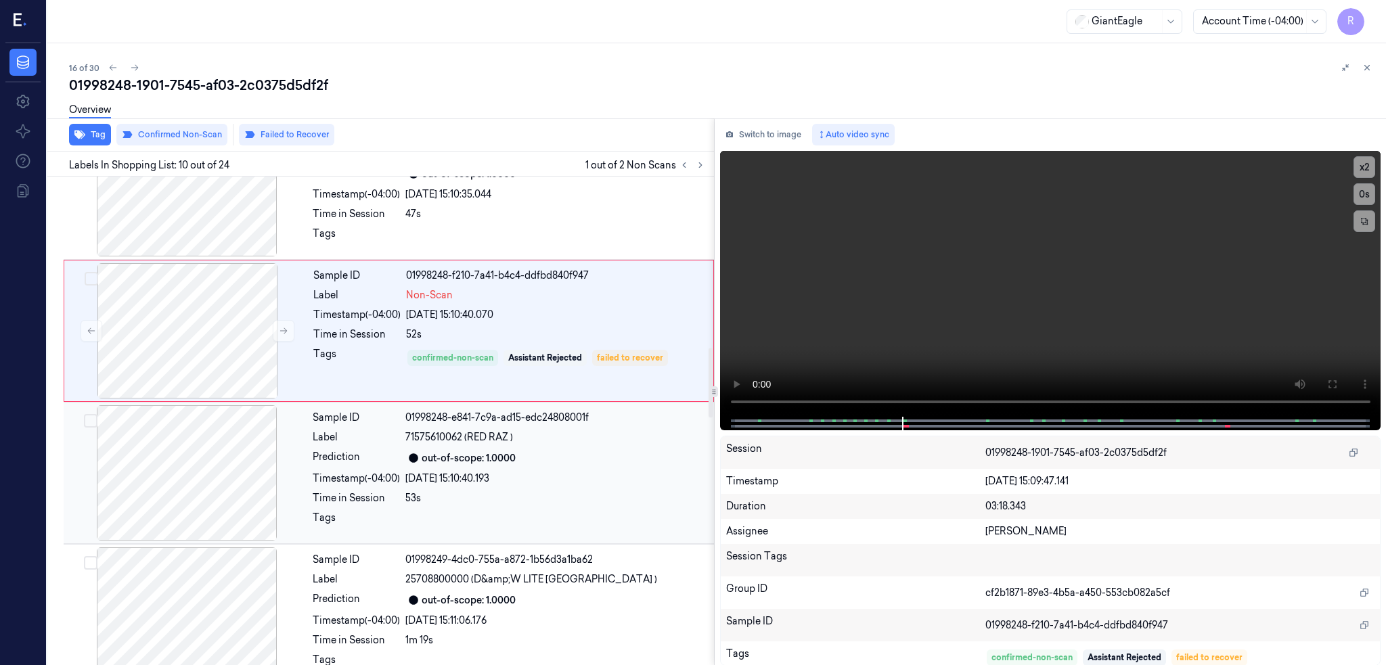
click at [217, 453] on div at bounding box center [186, 472] width 241 height 135
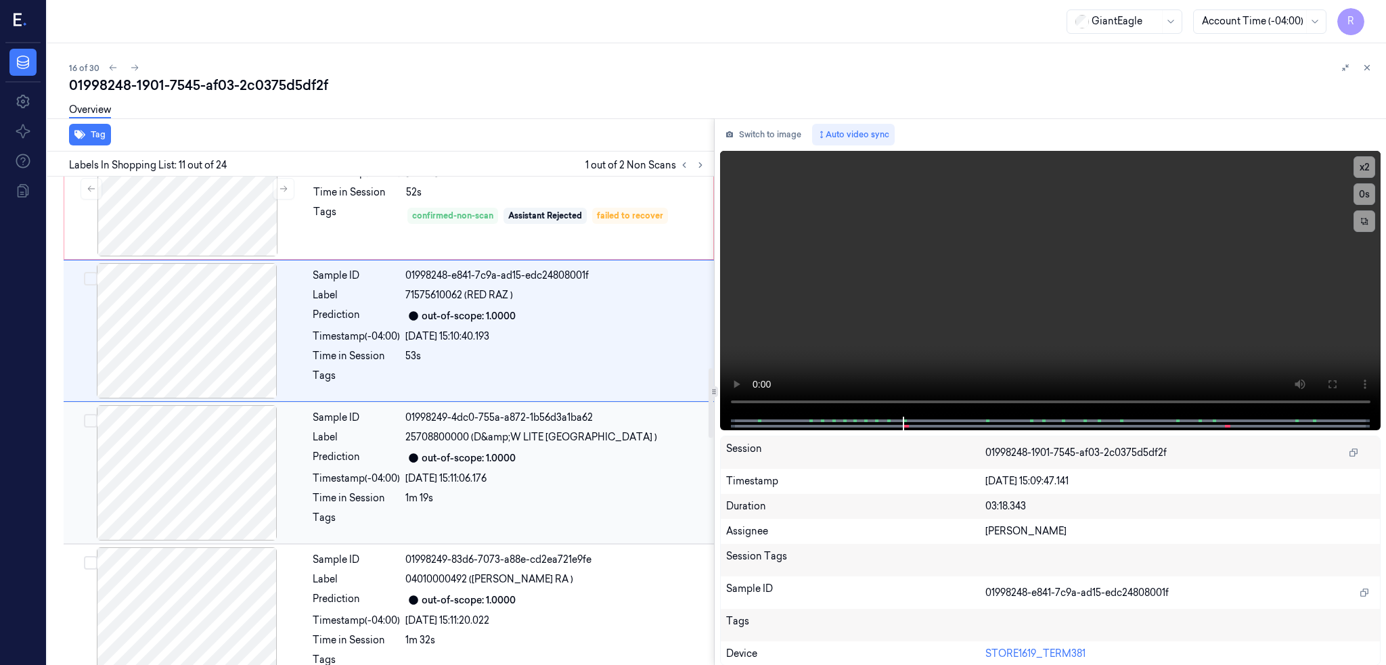
click at [218, 474] on div at bounding box center [186, 472] width 241 height 135
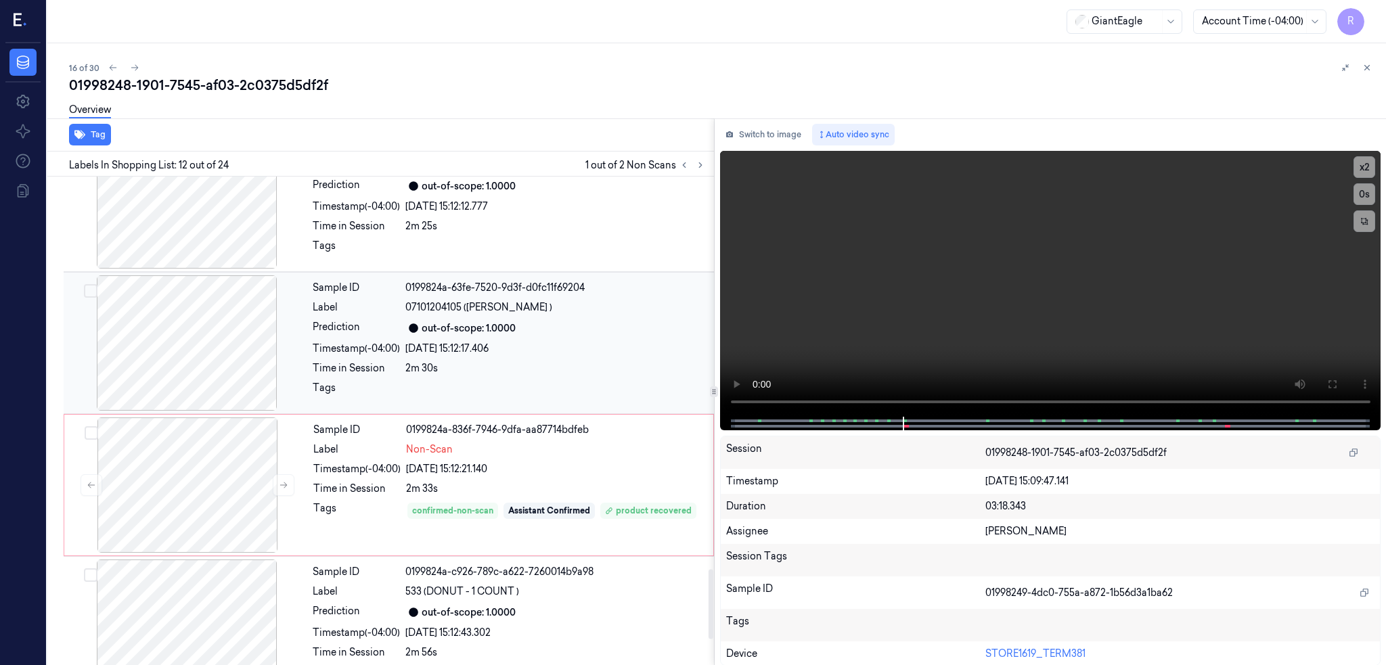
click at [185, 335] on div at bounding box center [186, 342] width 241 height 135
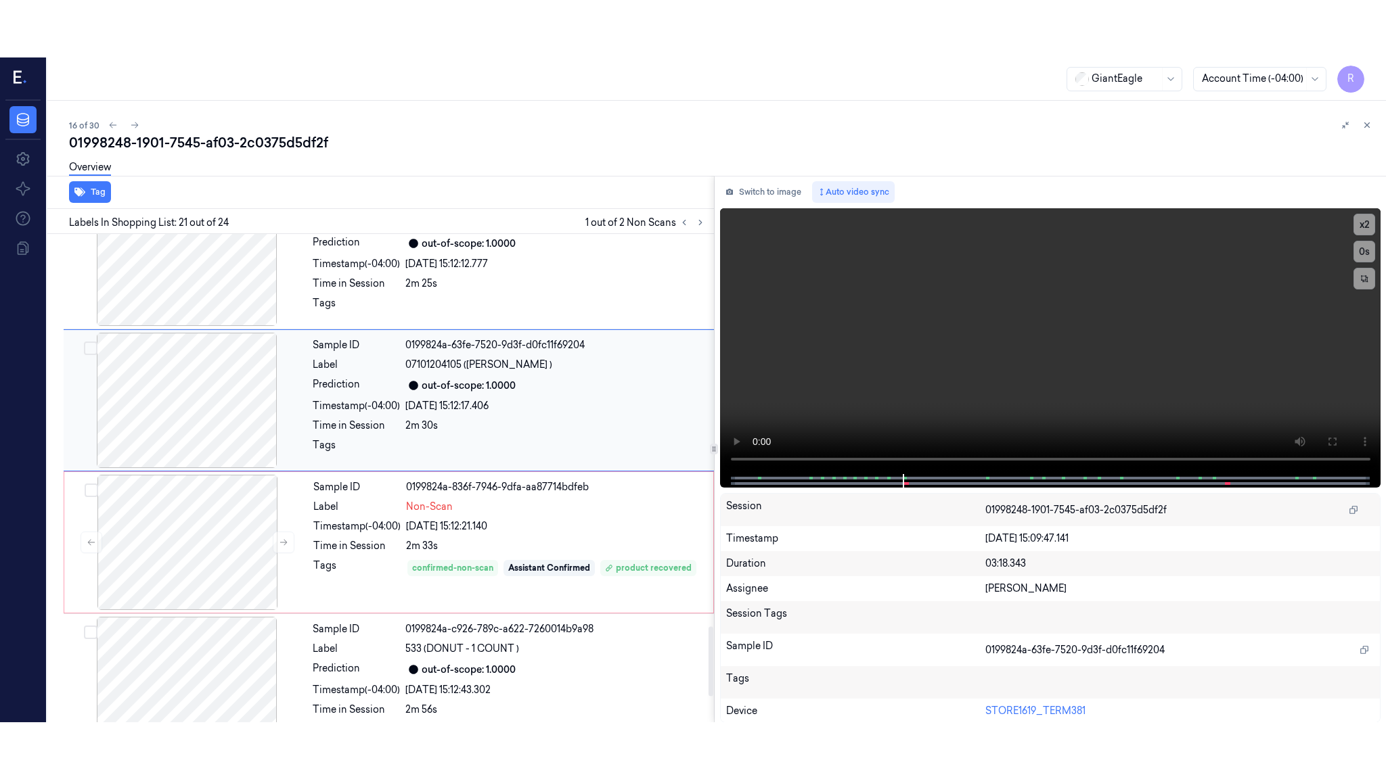
scroll to position [2669, 0]
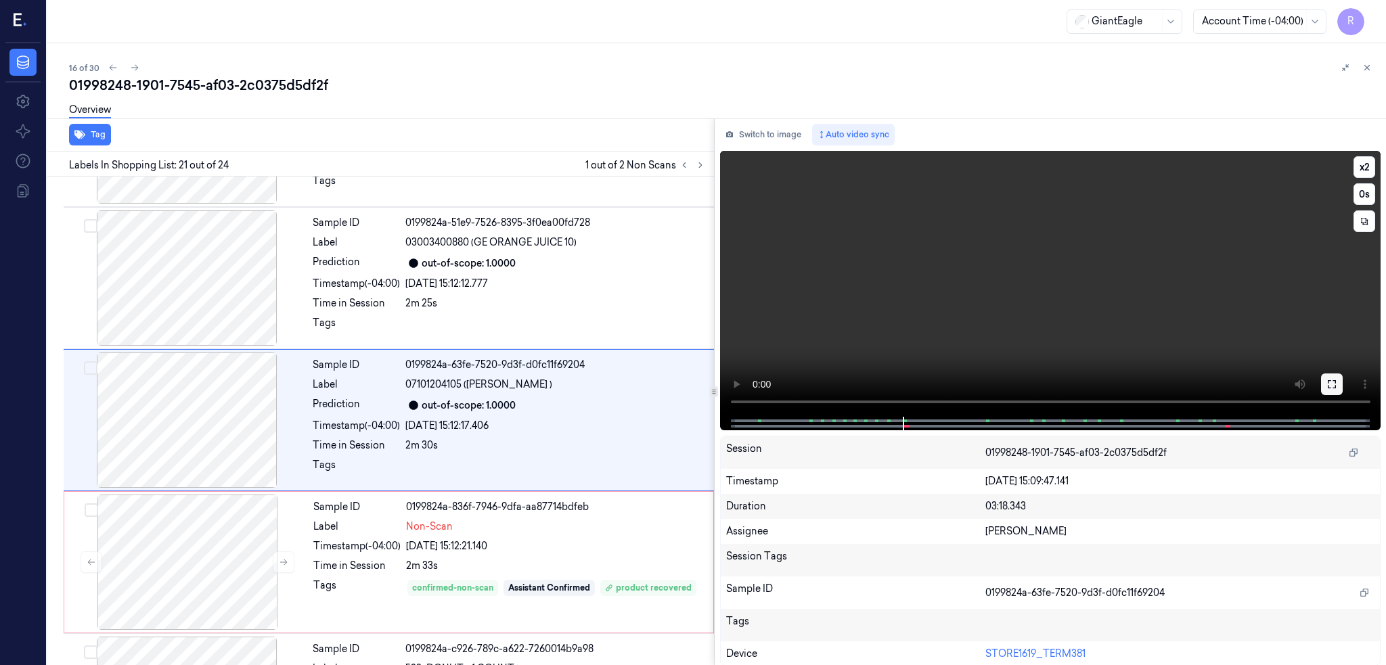
click at [1342, 377] on button at bounding box center [1332, 385] width 22 height 22
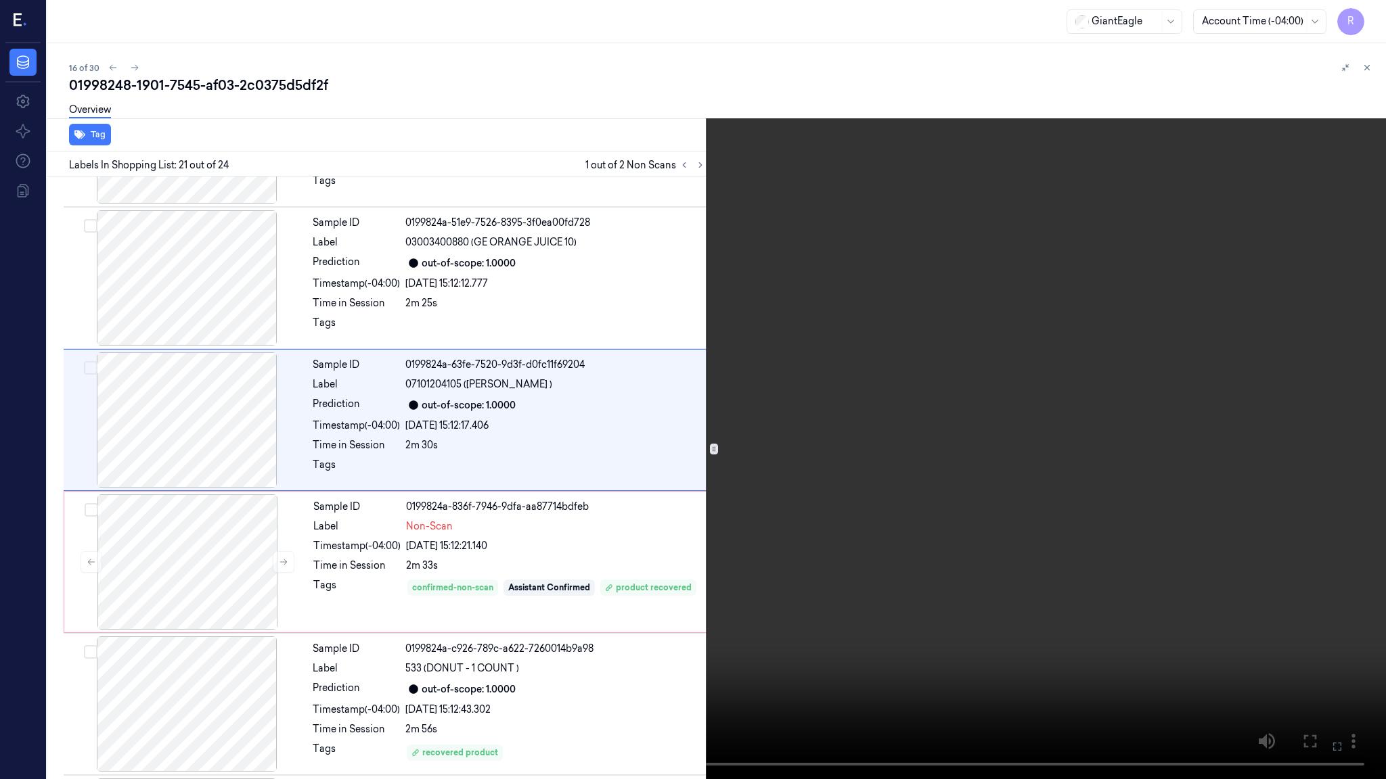
click at [920, 444] on video at bounding box center [693, 389] width 1386 height 779
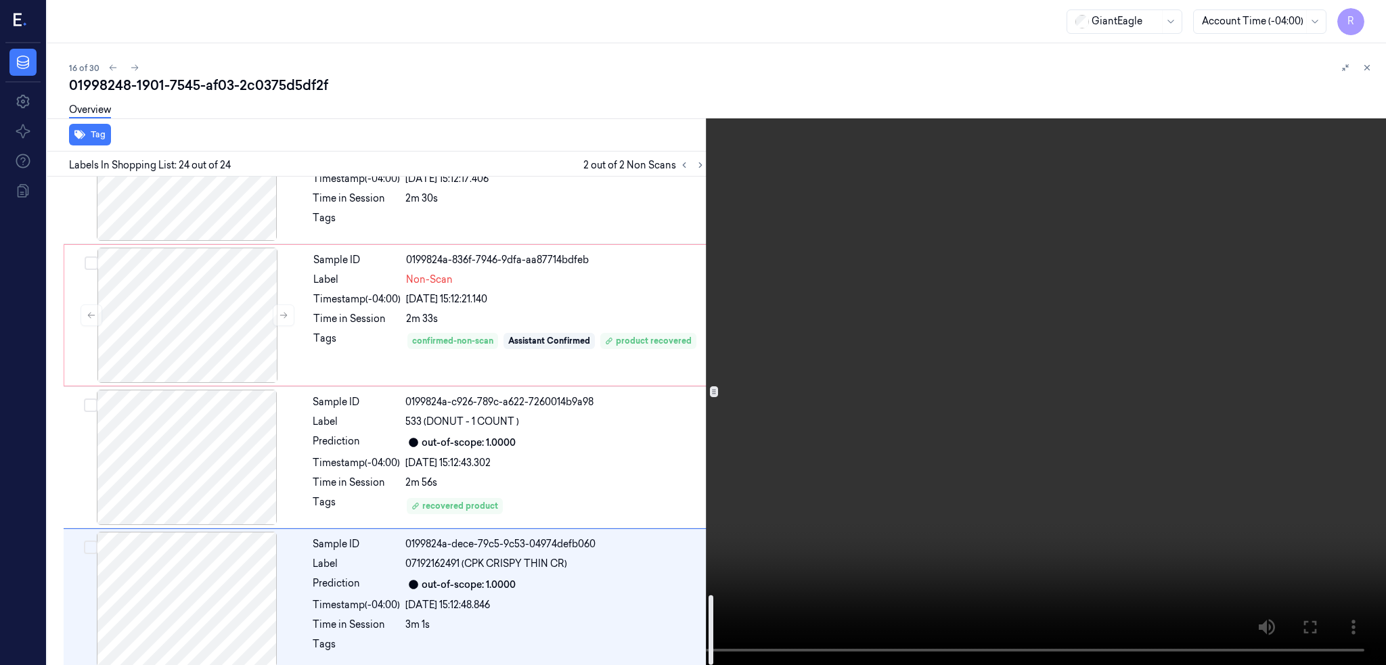
scroll to position [2927, 0]
